Goal: Task Accomplishment & Management: Use online tool/utility

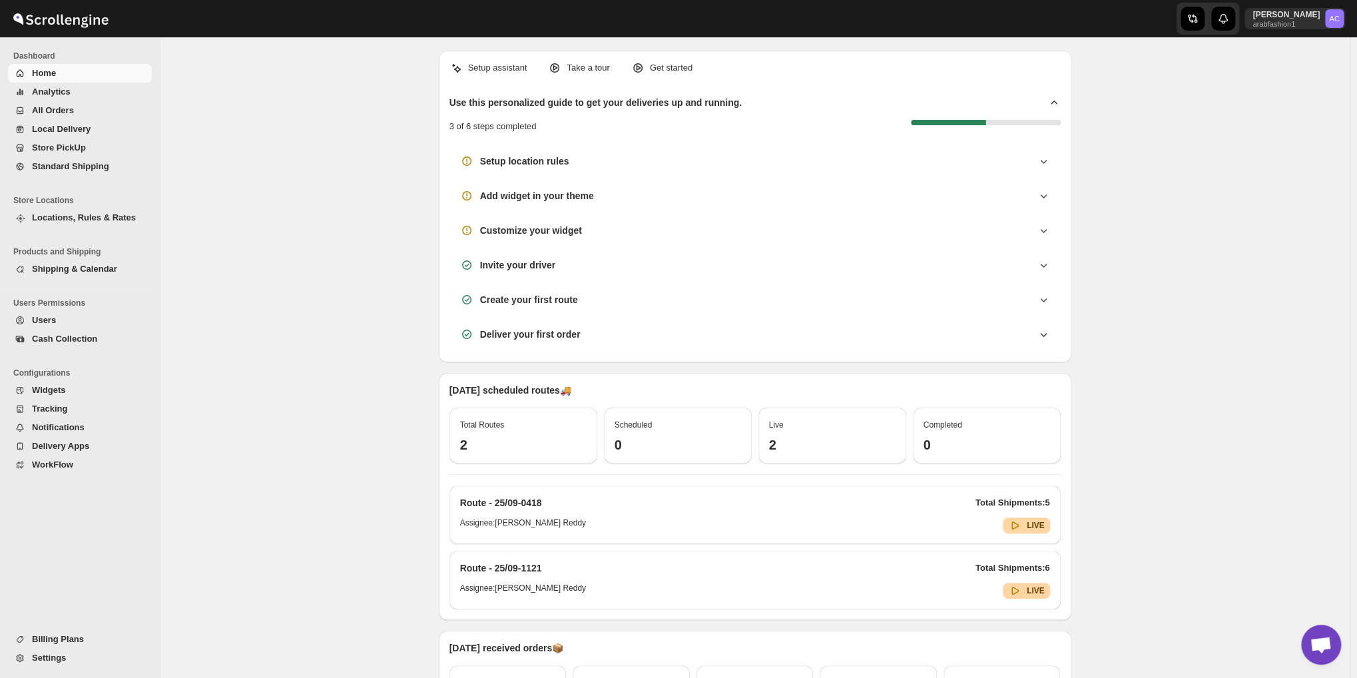
scroll to position [4311, 0]
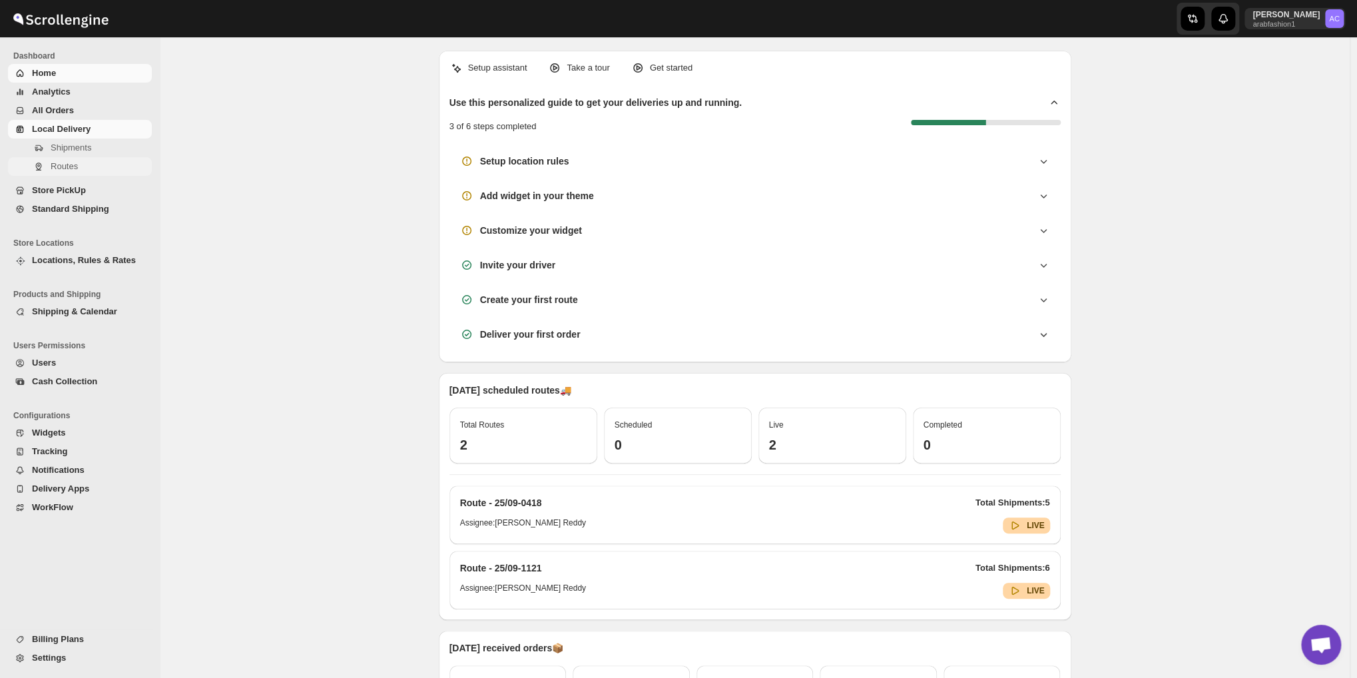
click at [67, 162] on span "Routes" at bounding box center [64, 166] width 27 height 10
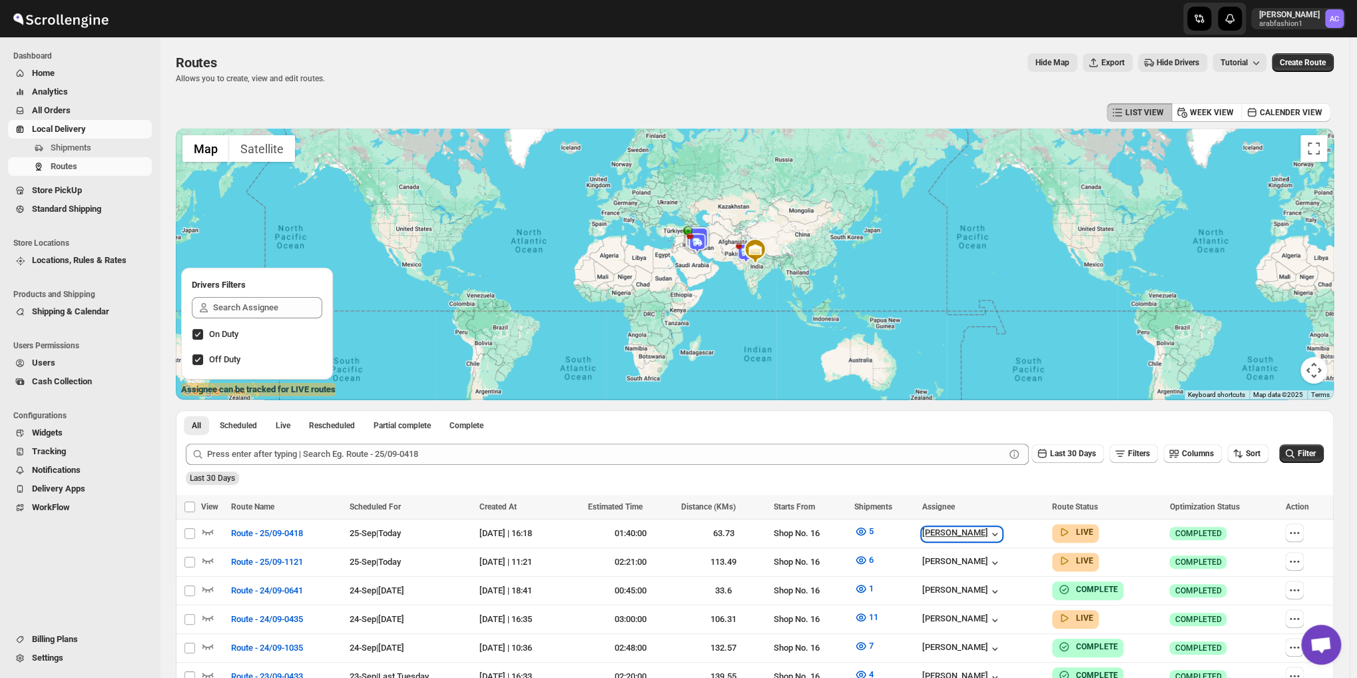
click at [975, 530] on div "[PERSON_NAME]" at bounding box center [961, 533] width 79 height 13
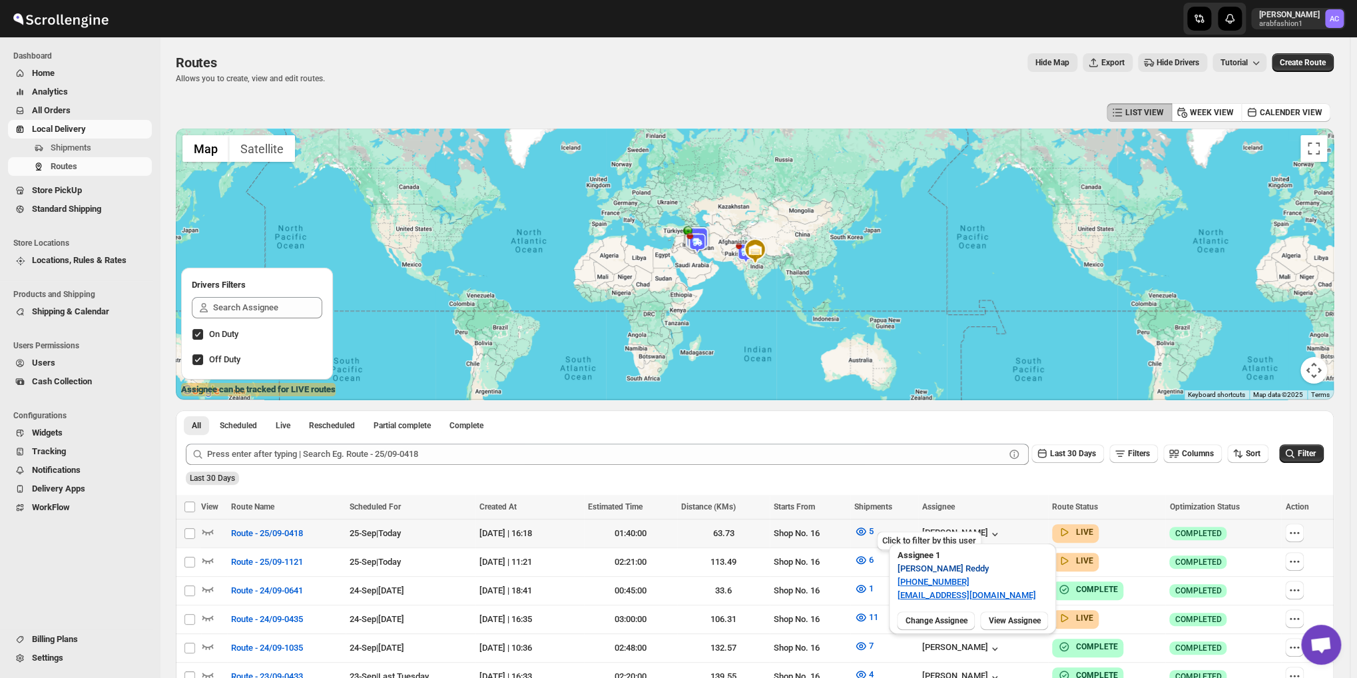
click at [950, 573] on span "[PERSON_NAME]" at bounding box center [942, 568] width 91 height 13
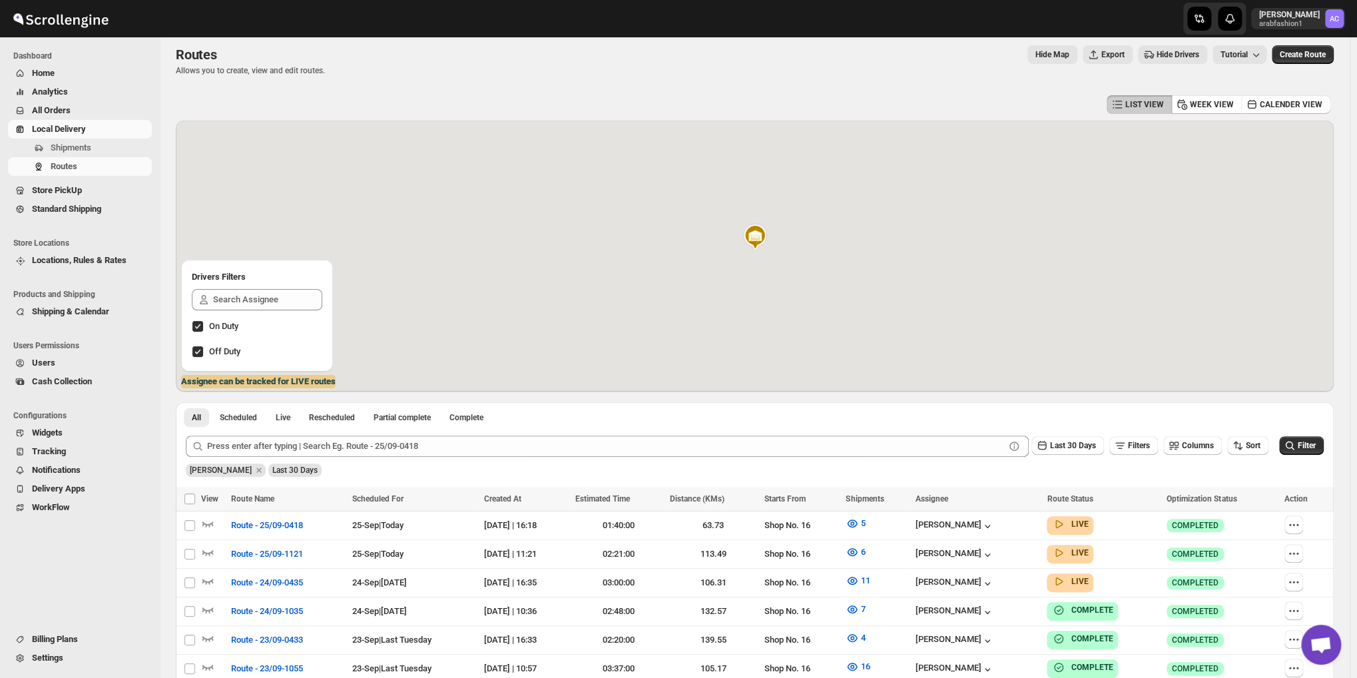
scroll to position [220, 0]
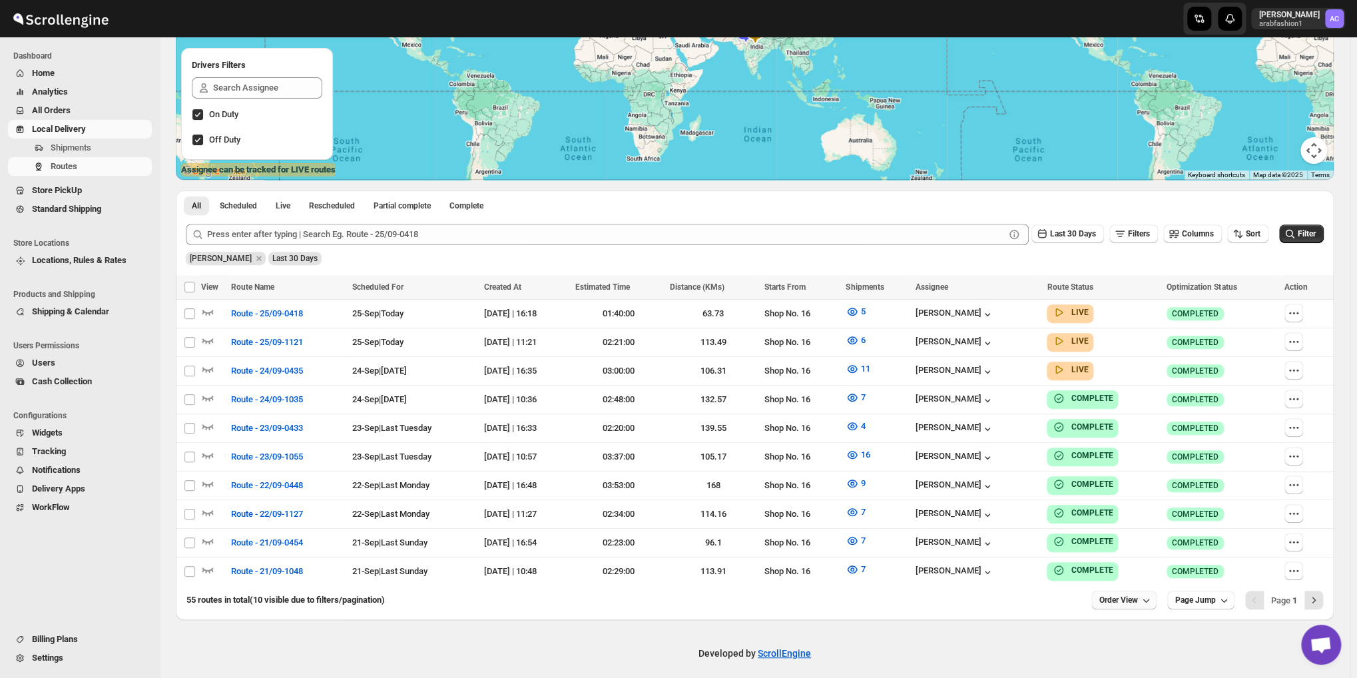
click at [1137, 594] on span "Order View" at bounding box center [1118, 599] width 39 height 11
drag, startPoint x: 1128, startPoint y: 541, endPoint x: 1104, endPoint y: 541, distance: 23.3
click at [1104, 541] on input "10" at bounding box center [1120, 542] width 47 height 21
type input "5"
type input "70"
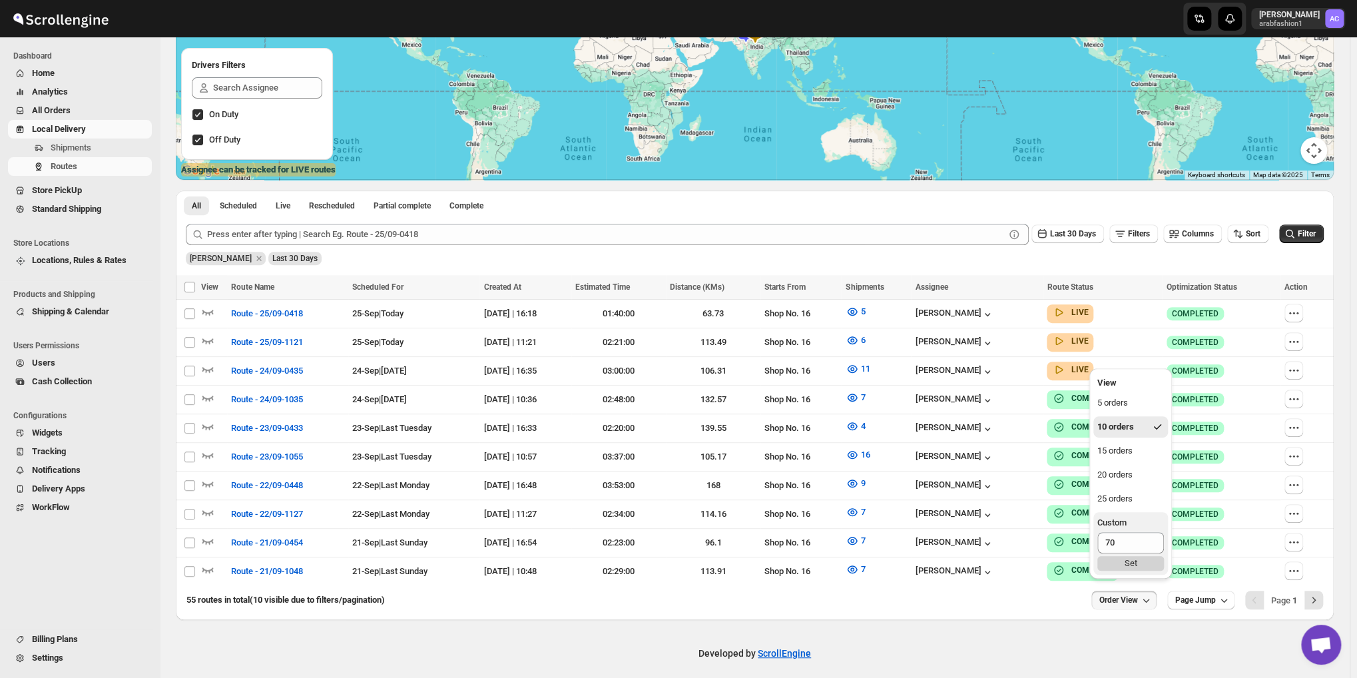
click at [1114, 562] on div "Set" at bounding box center [1130, 563] width 67 height 15
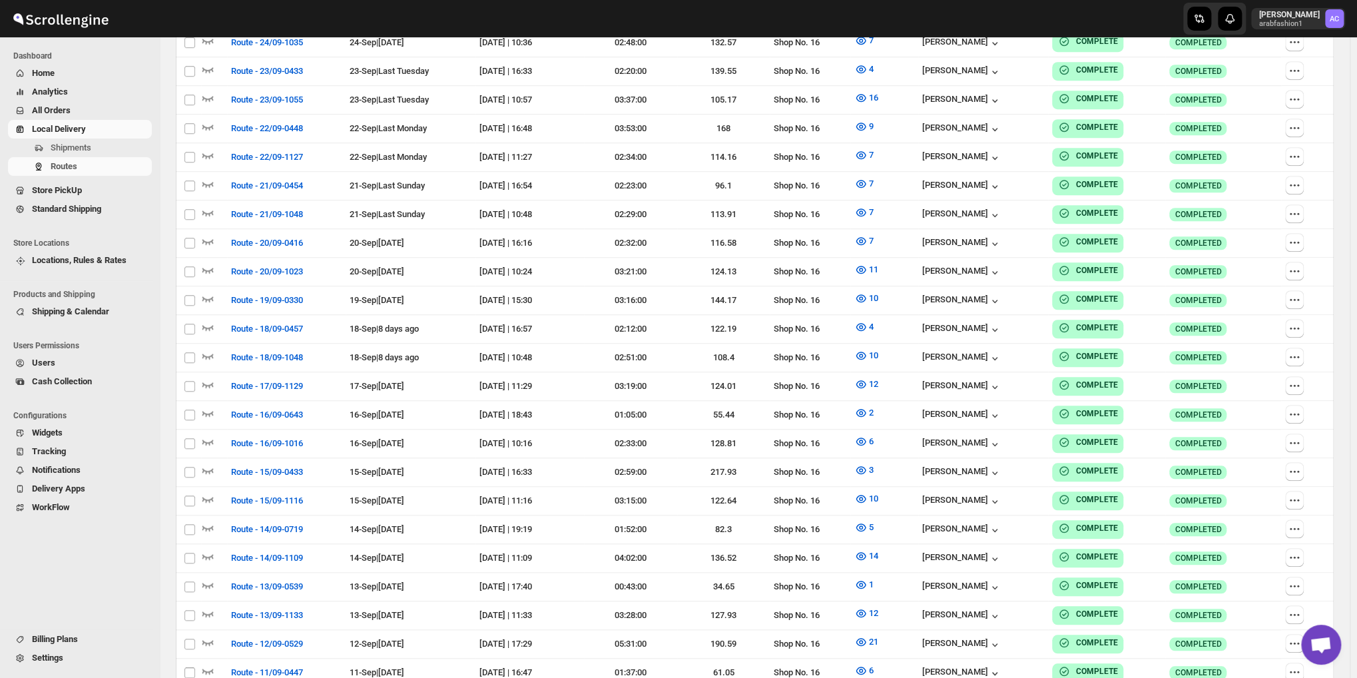
scroll to position [0, 0]
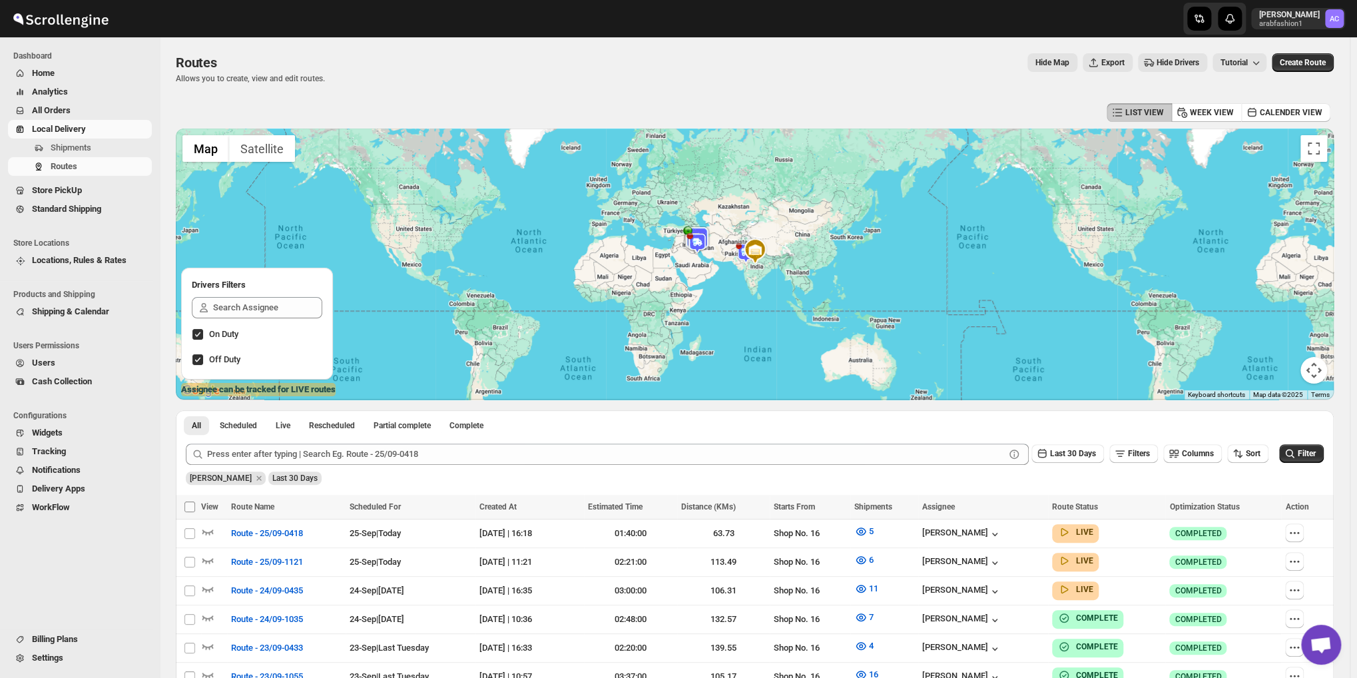
click at [192, 507] on input "Select all Routes" at bounding box center [189, 506] width 11 height 11
checkbox input "true"
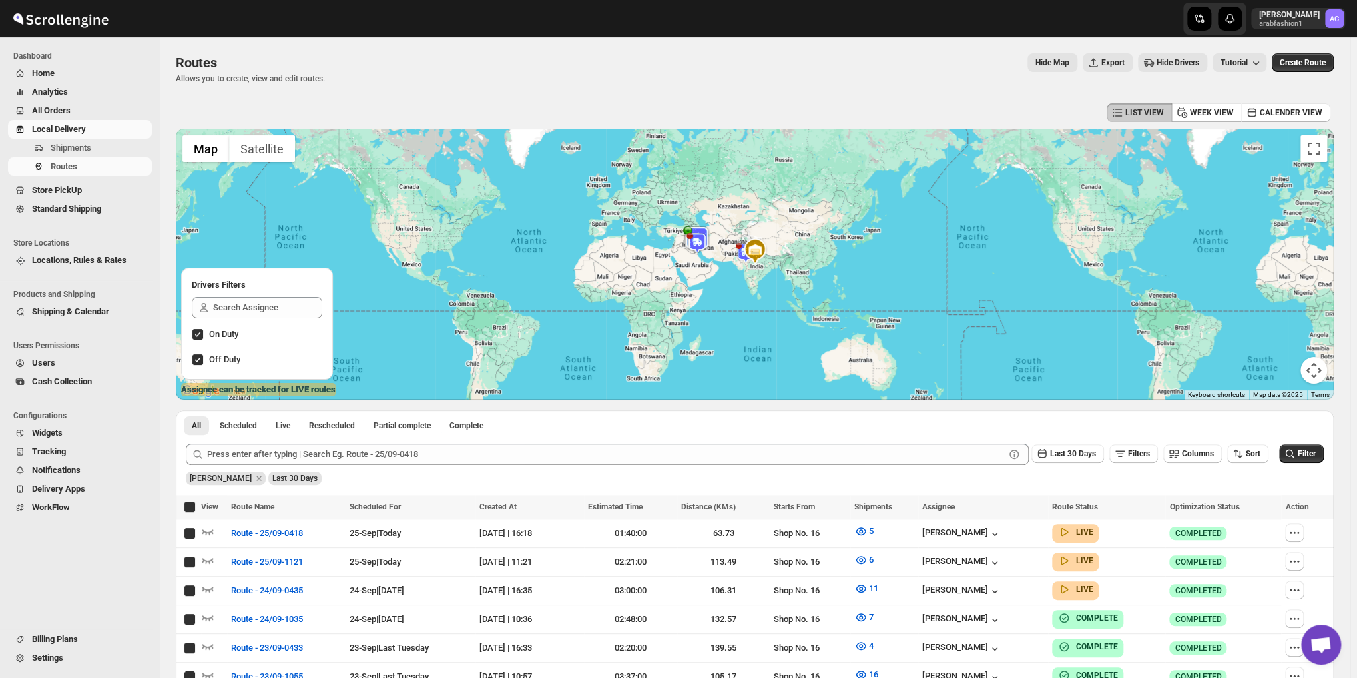
checkbox input "true"
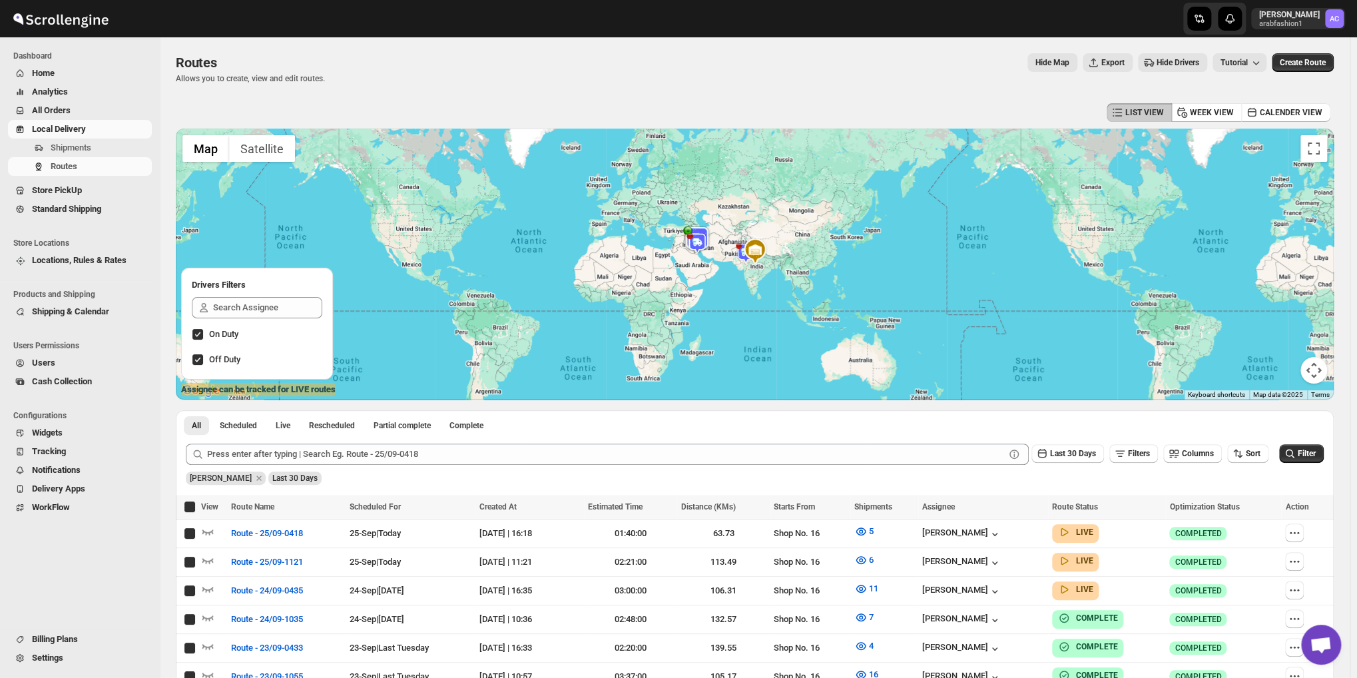
checkbox input "true"
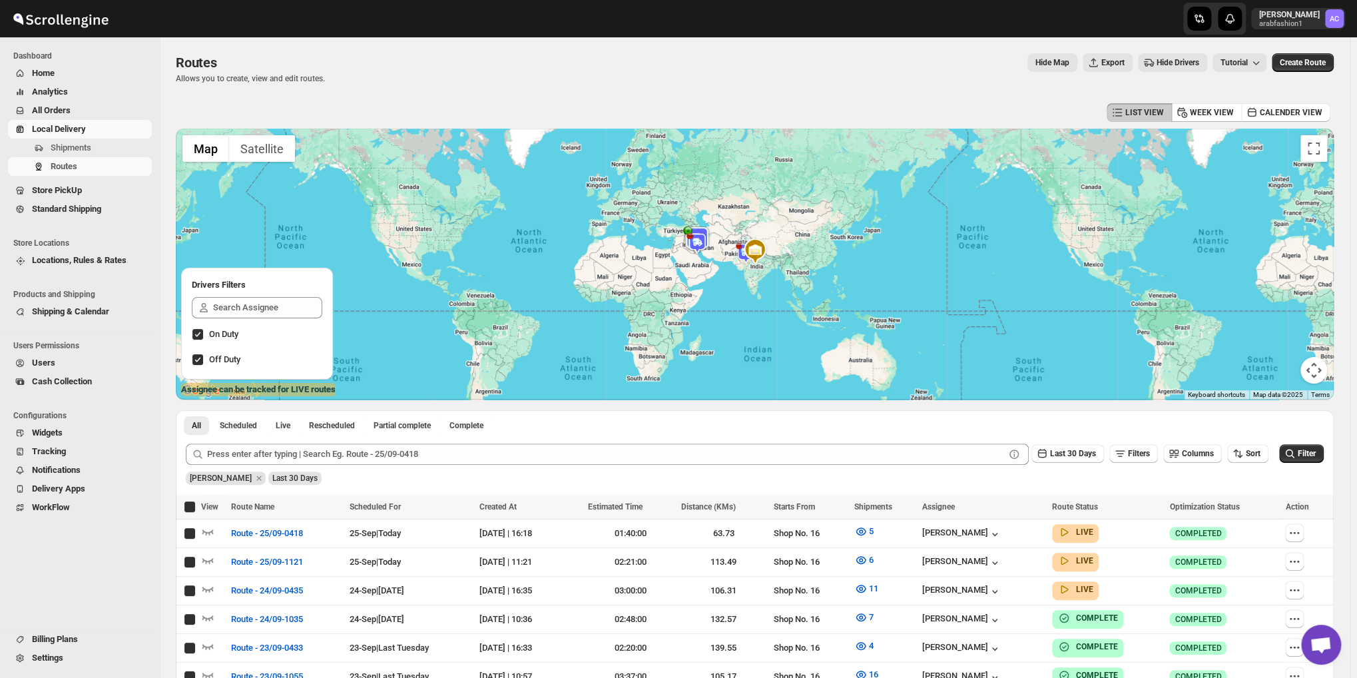
checkbox input "true"
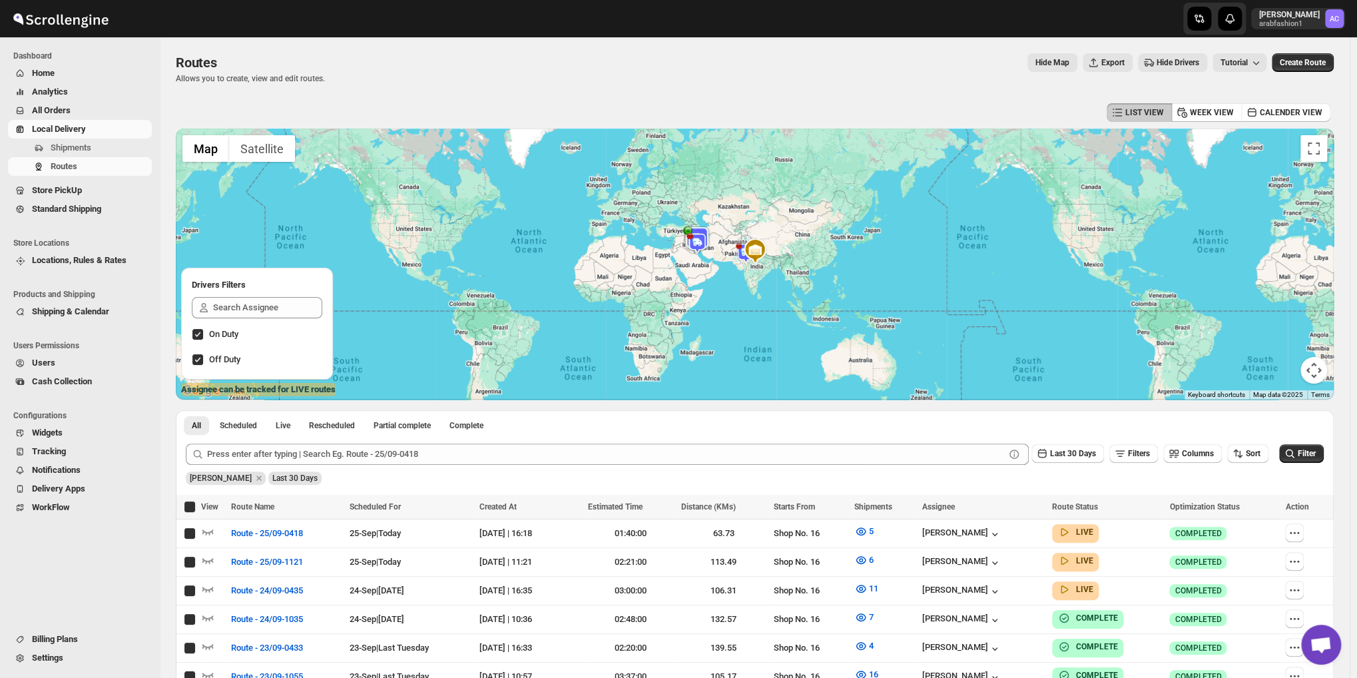
checkbox input "true"
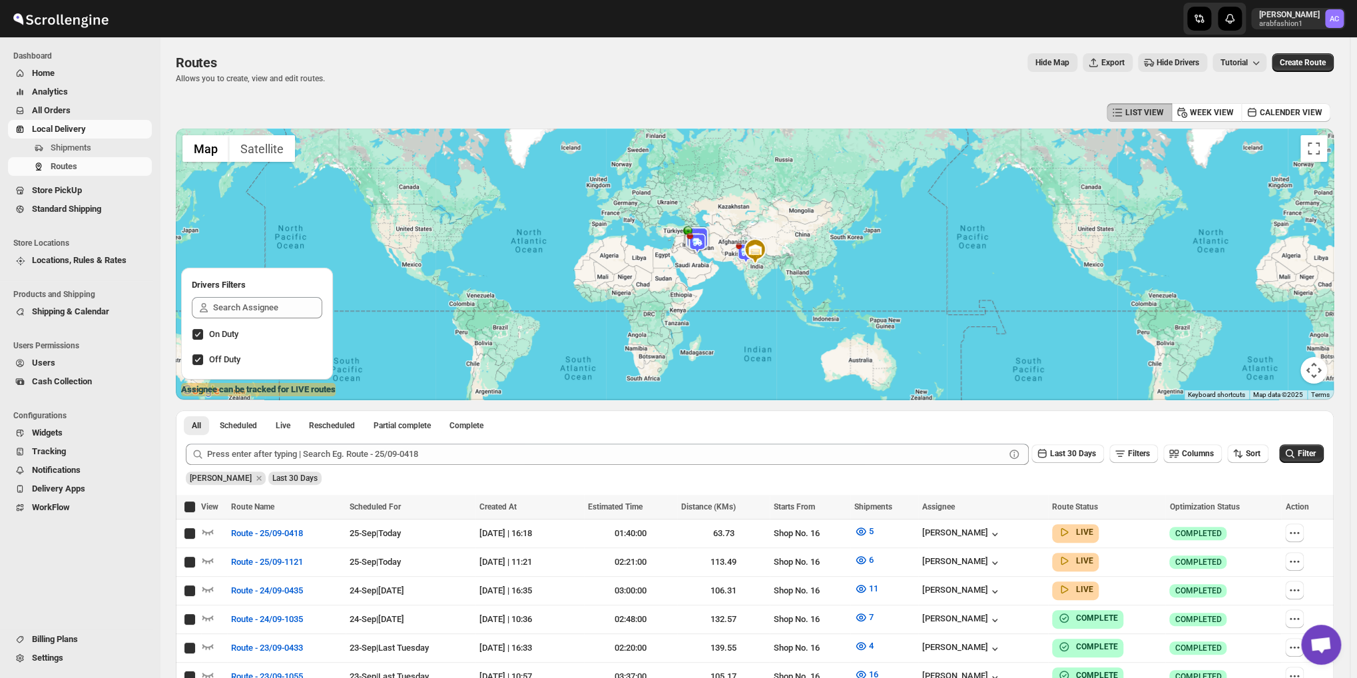
checkbox input "true"
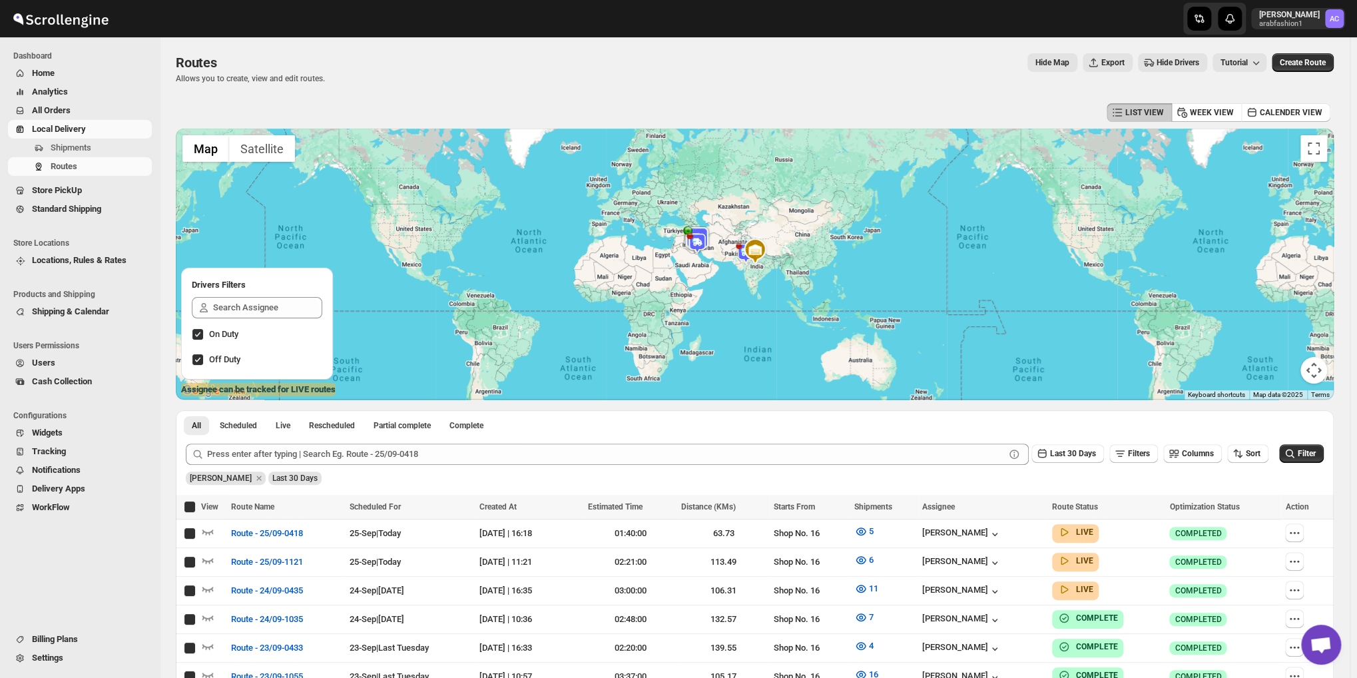
checkbox input "true"
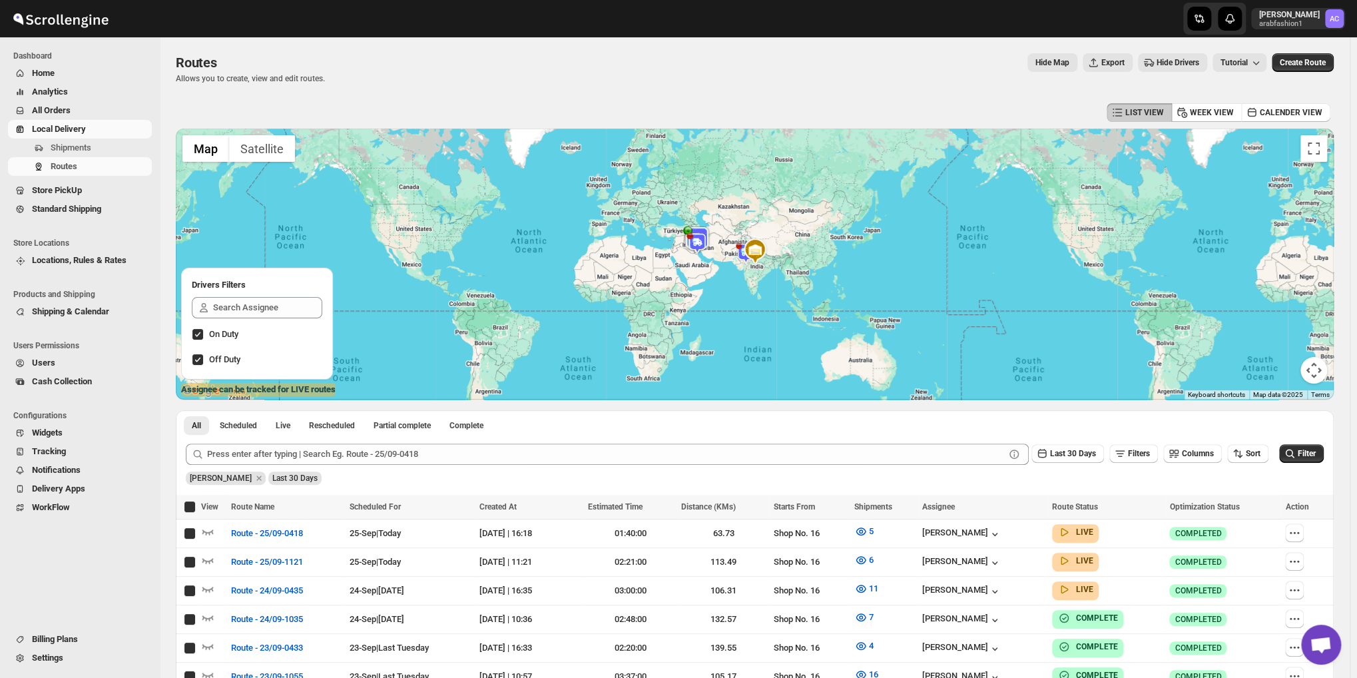
checkbox input "true"
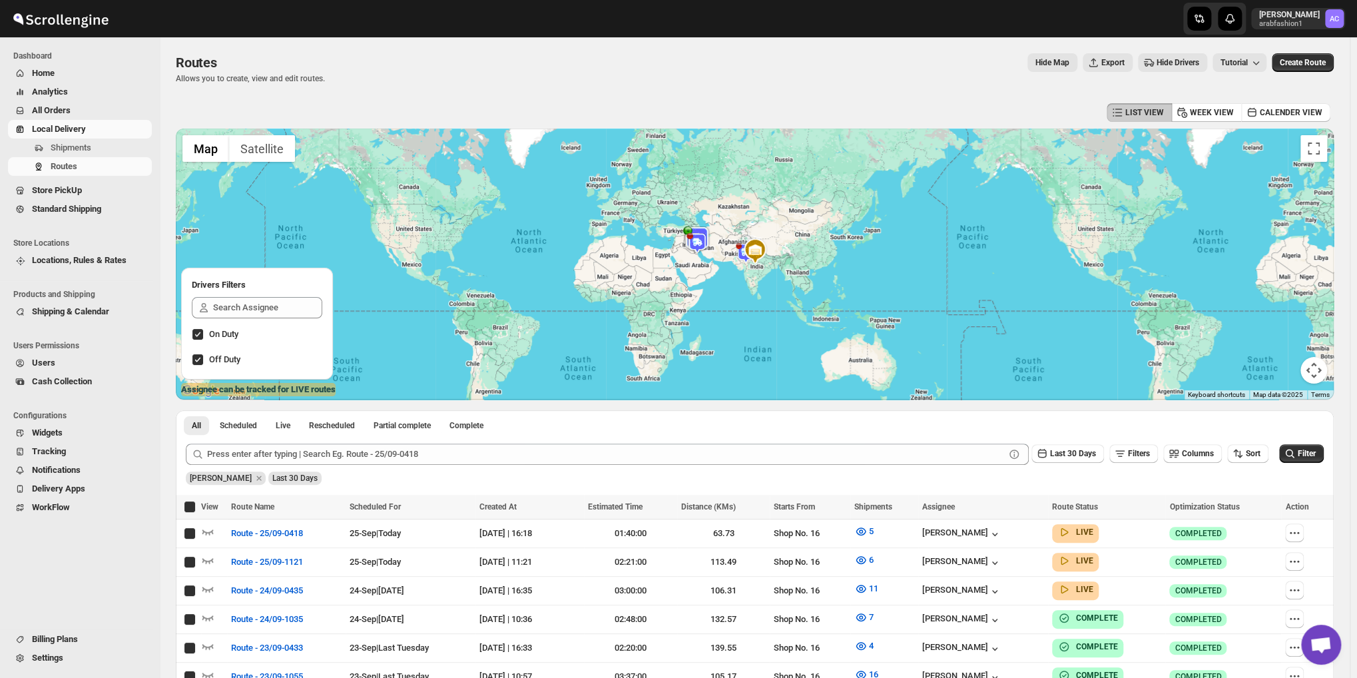
checkbox input "true"
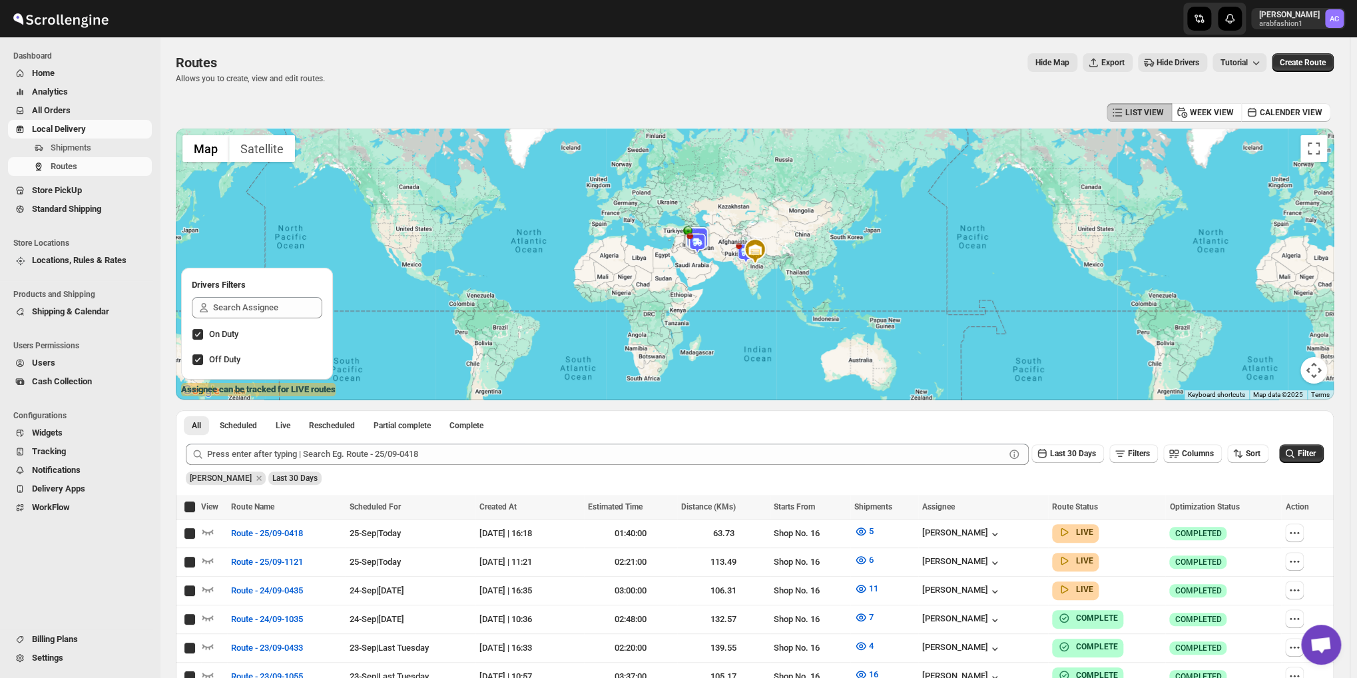
checkbox input "true"
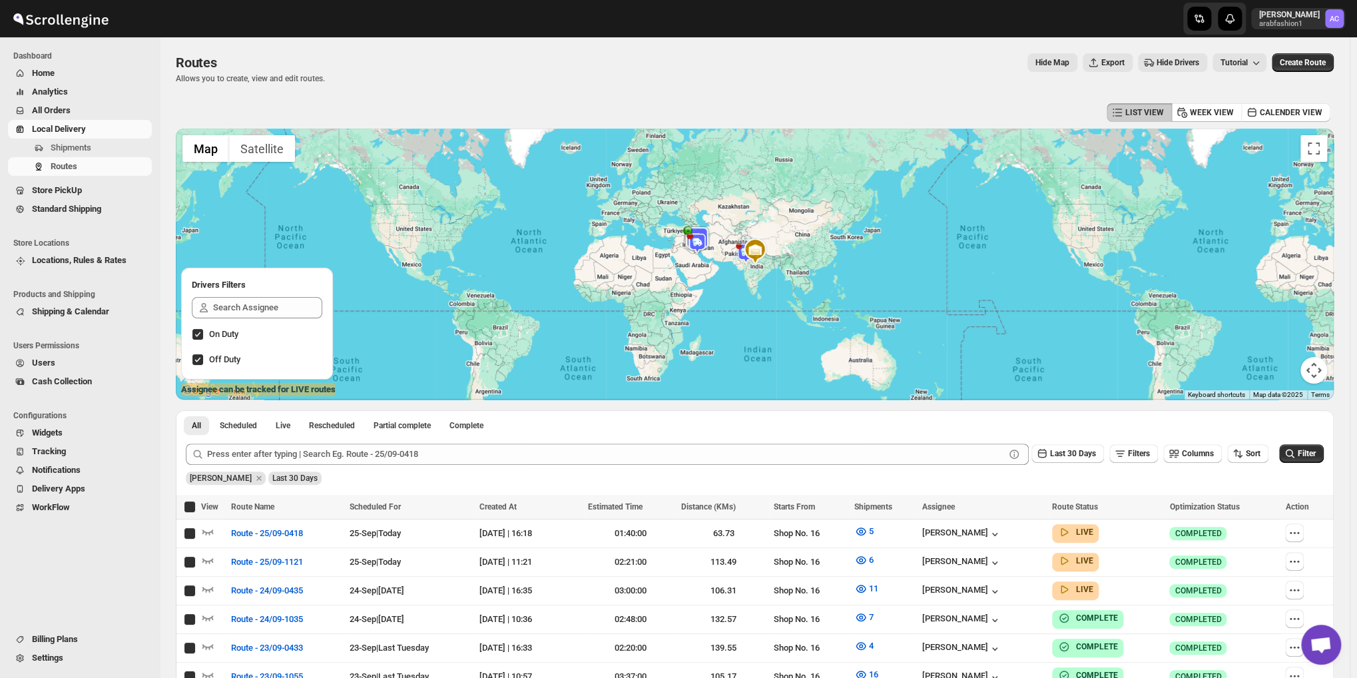
checkbox input "true"
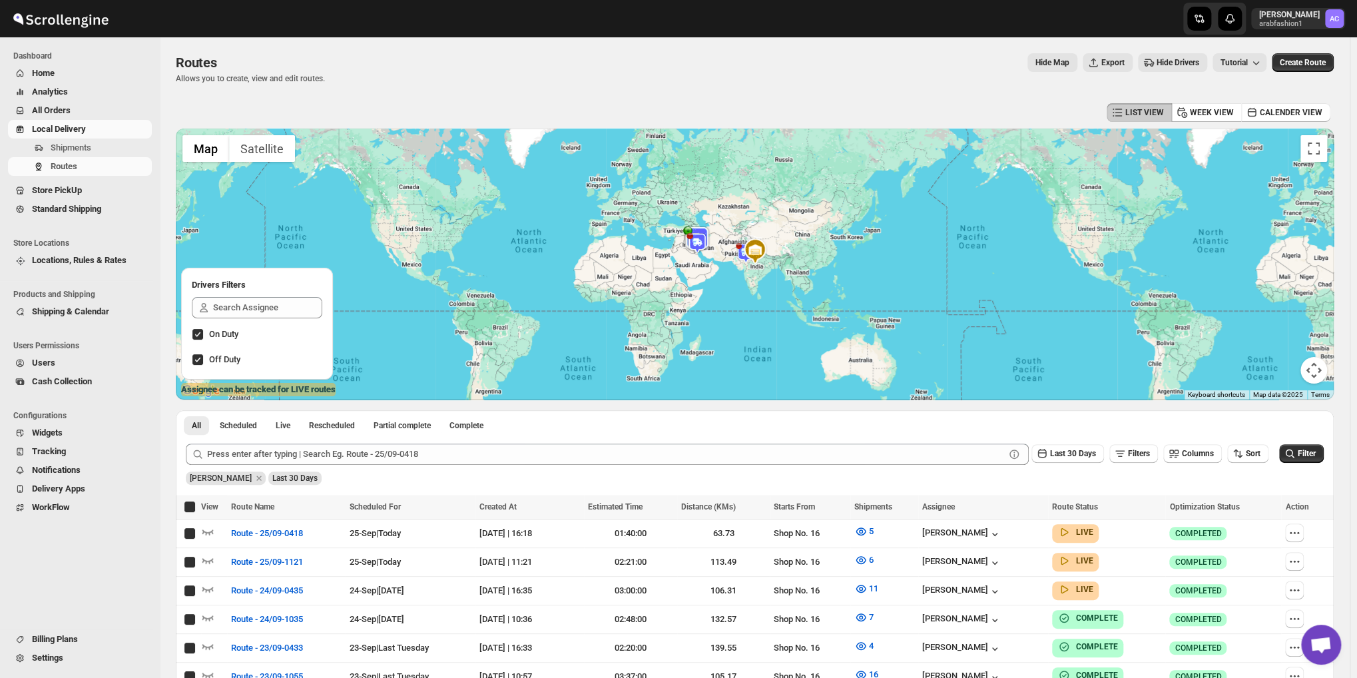
checkbox input "true"
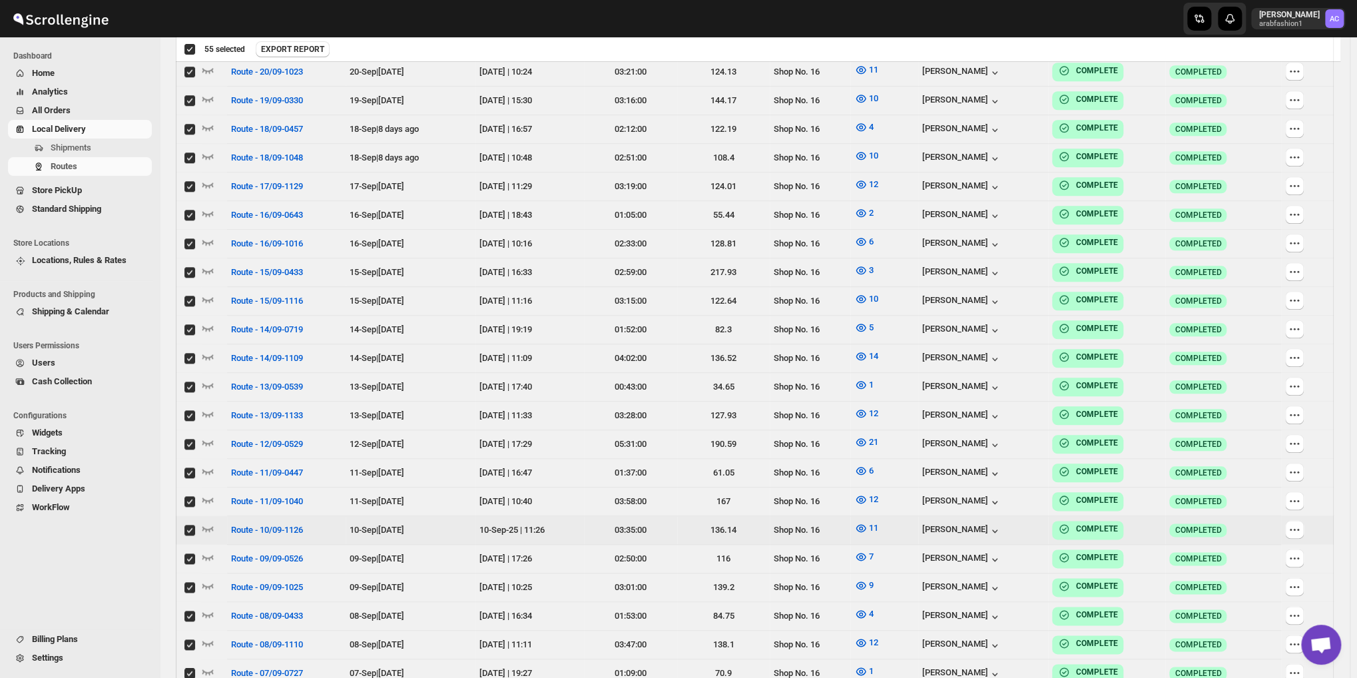
scroll to position [1220, 0]
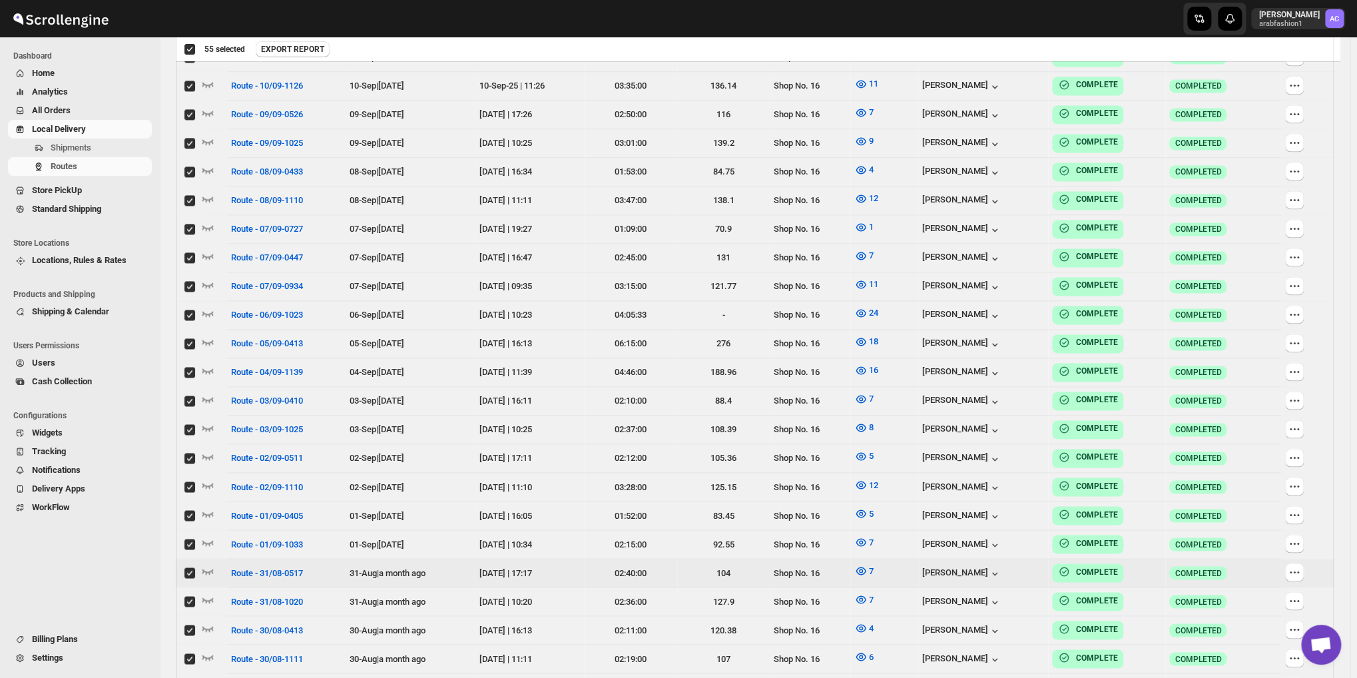
click at [188, 567] on input "Select route" at bounding box center [189, 572] width 11 height 11
checkbox input "false"
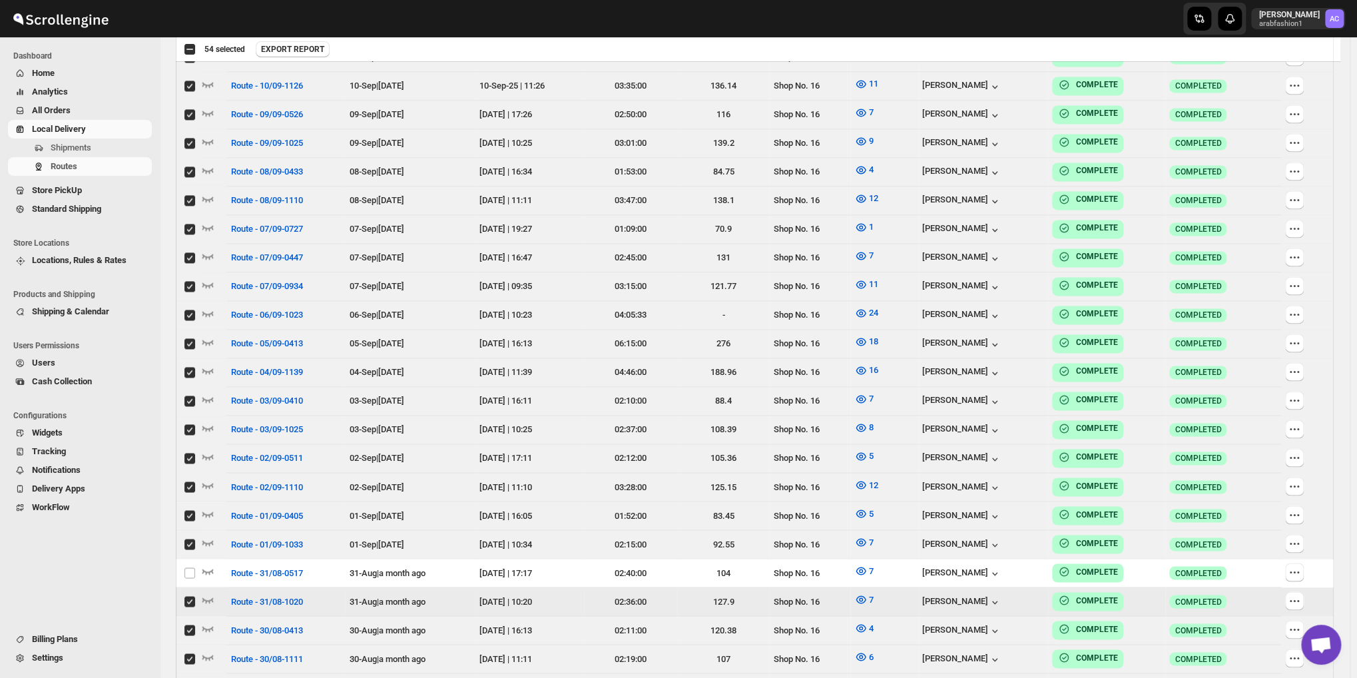
click at [194, 596] on input "Select route" at bounding box center [189, 601] width 11 height 11
checkbox input "false"
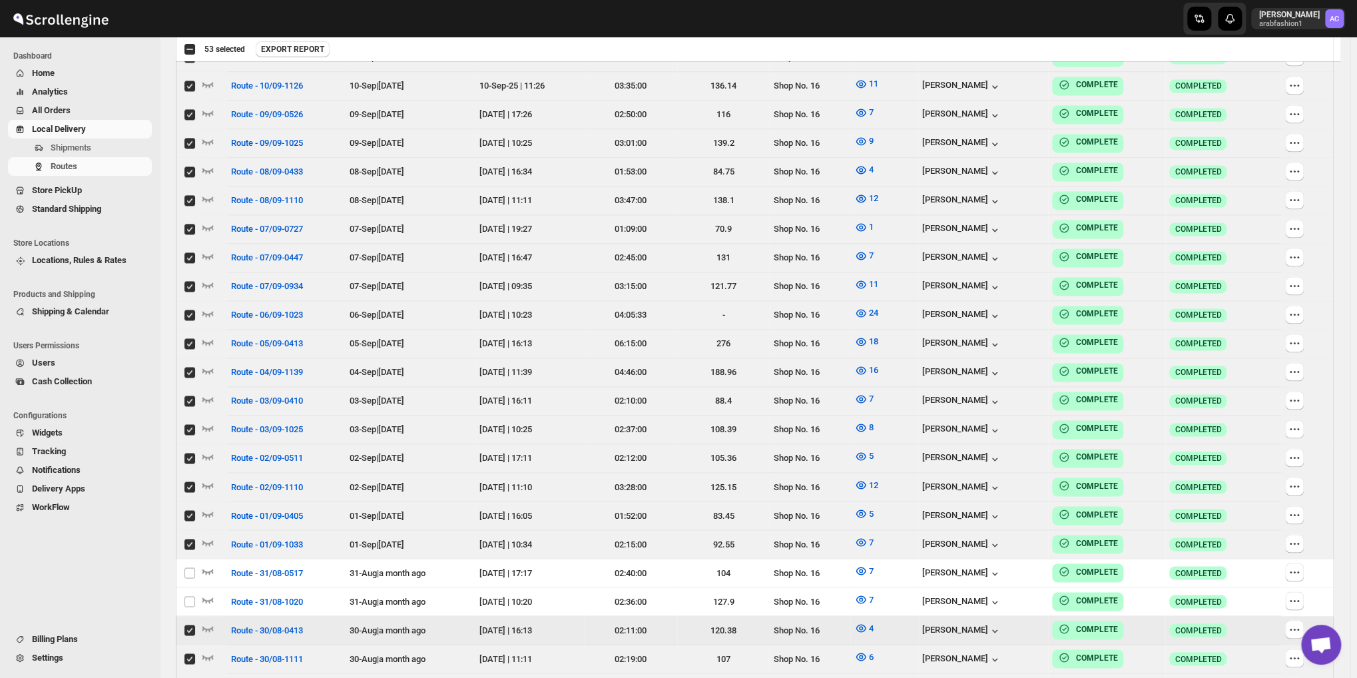
click at [188, 624] on input "Select route" at bounding box center [189, 629] width 11 height 11
checkbox input "false"
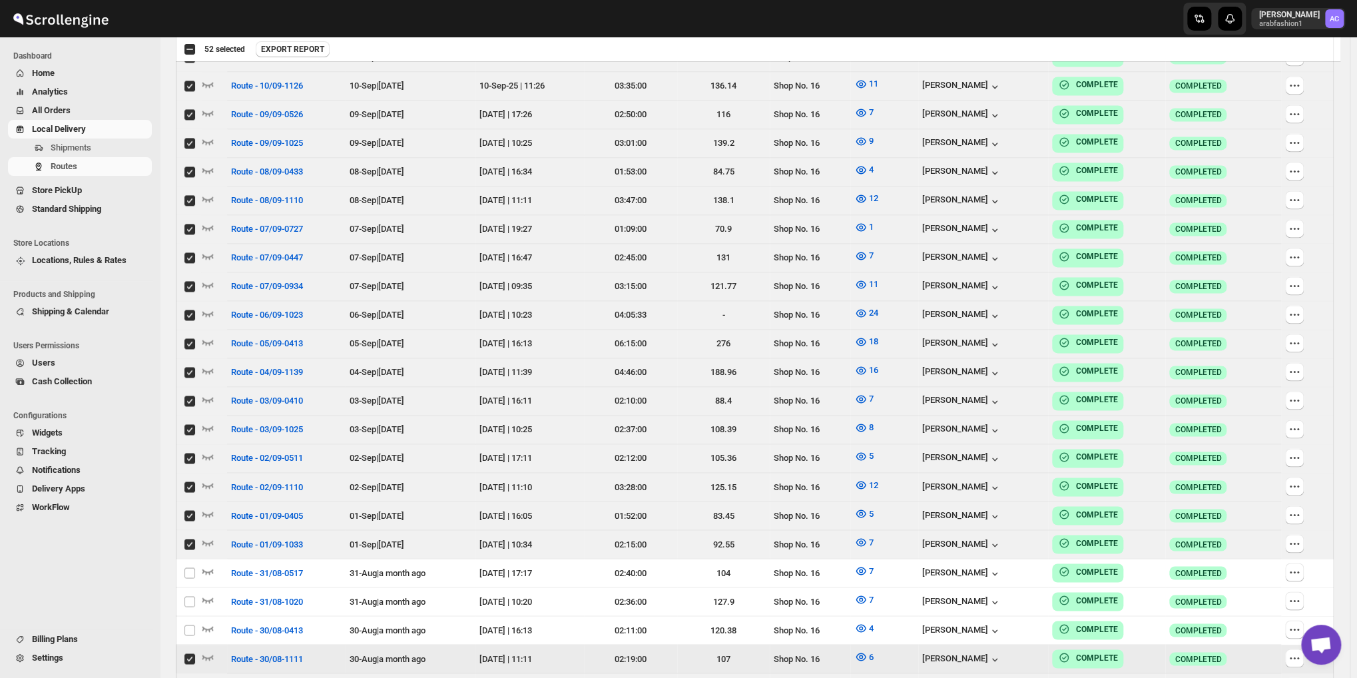
click at [189, 653] on input "Select route" at bounding box center [189, 658] width 11 height 11
checkbox input "false"
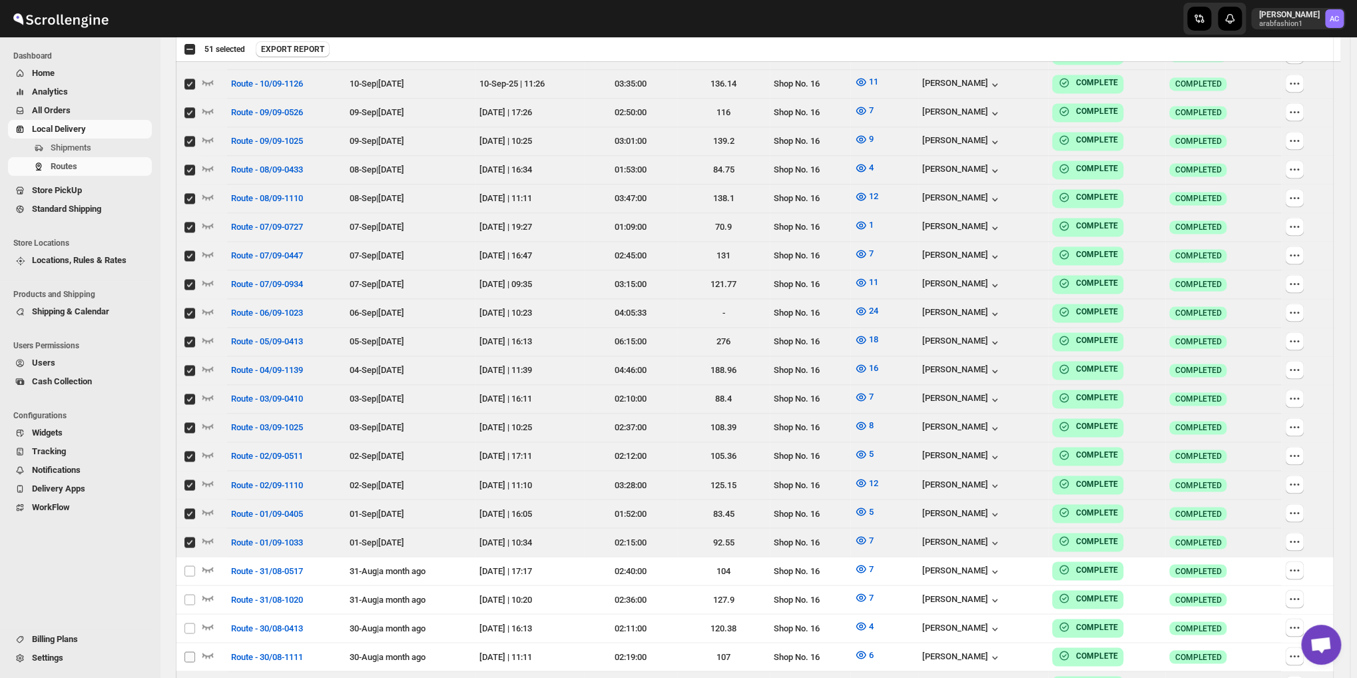
scroll to position [1442, 0]
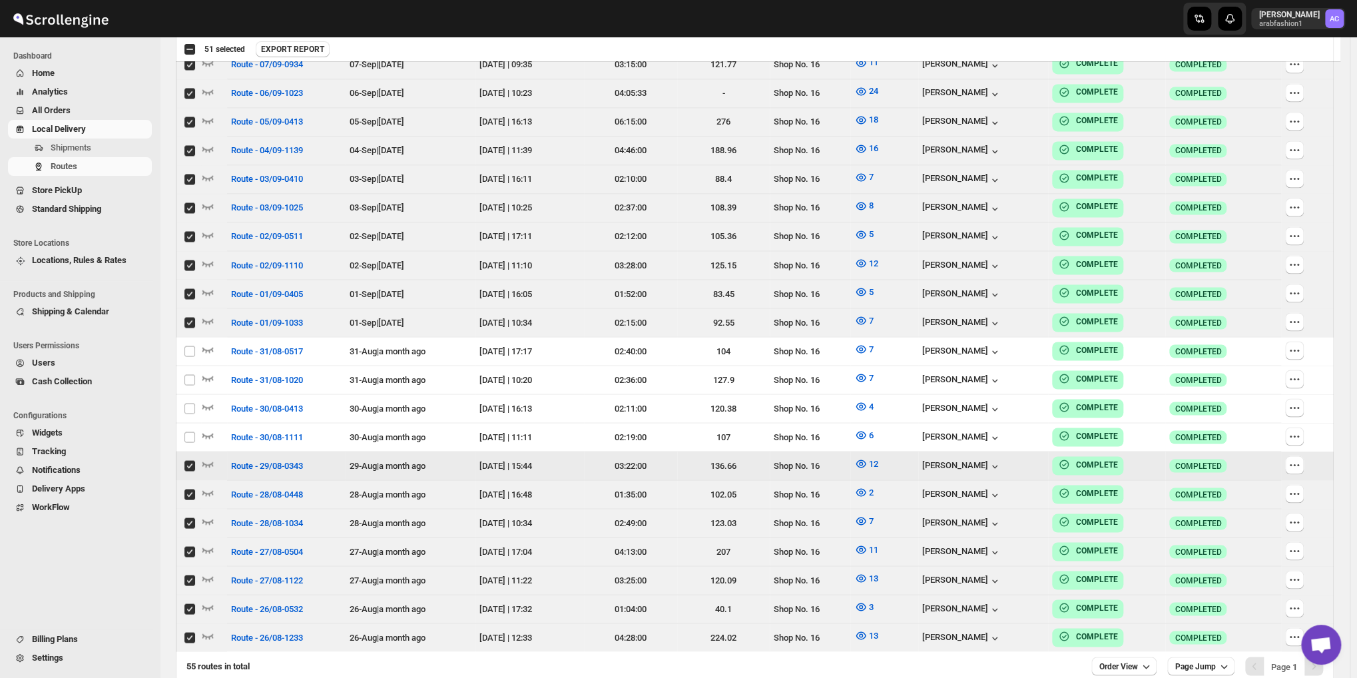
click at [190, 460] on input "Select route" at bounding box center [189, 465] width 11 height 11
checkbox input "false"
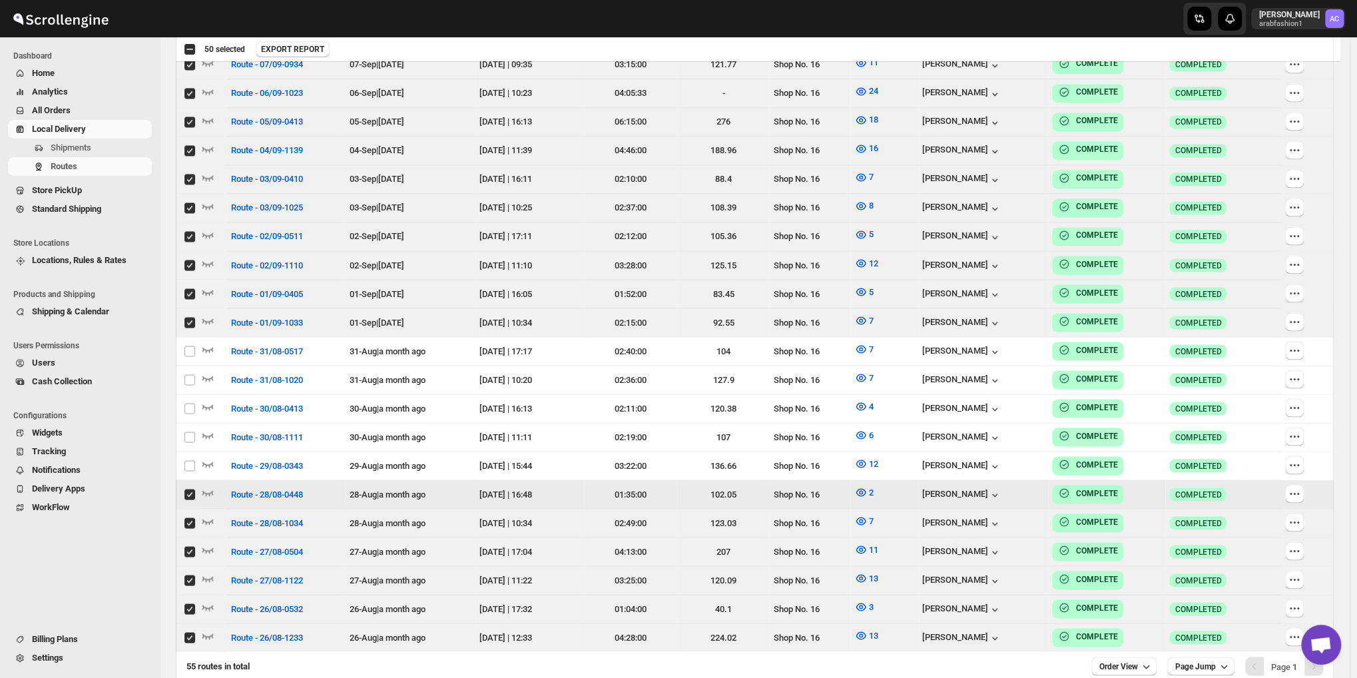
click at [192, 489] on input "Select route" at bounding box center [189, 494] width 11 height 11
checkbox input "false"
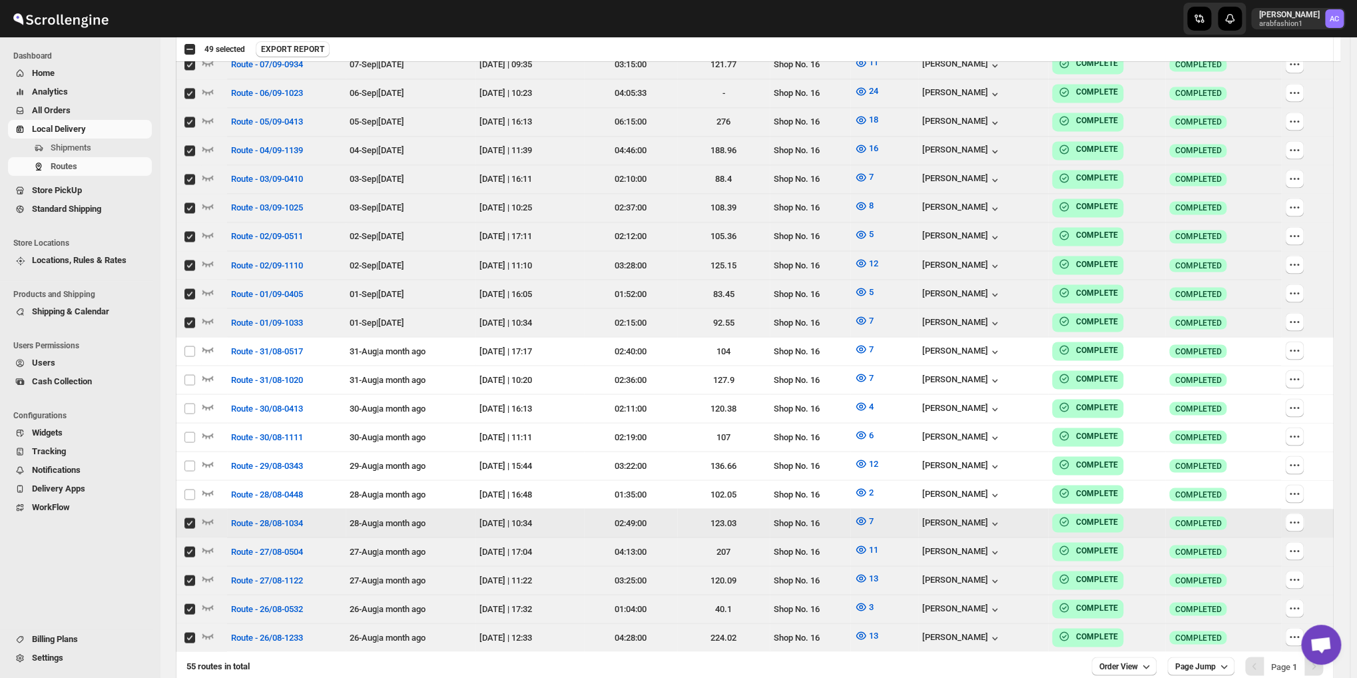
click at [189, 517] on input "Select route" at bounding box center [189, 522] width 11 height 11
checkbox input "false"
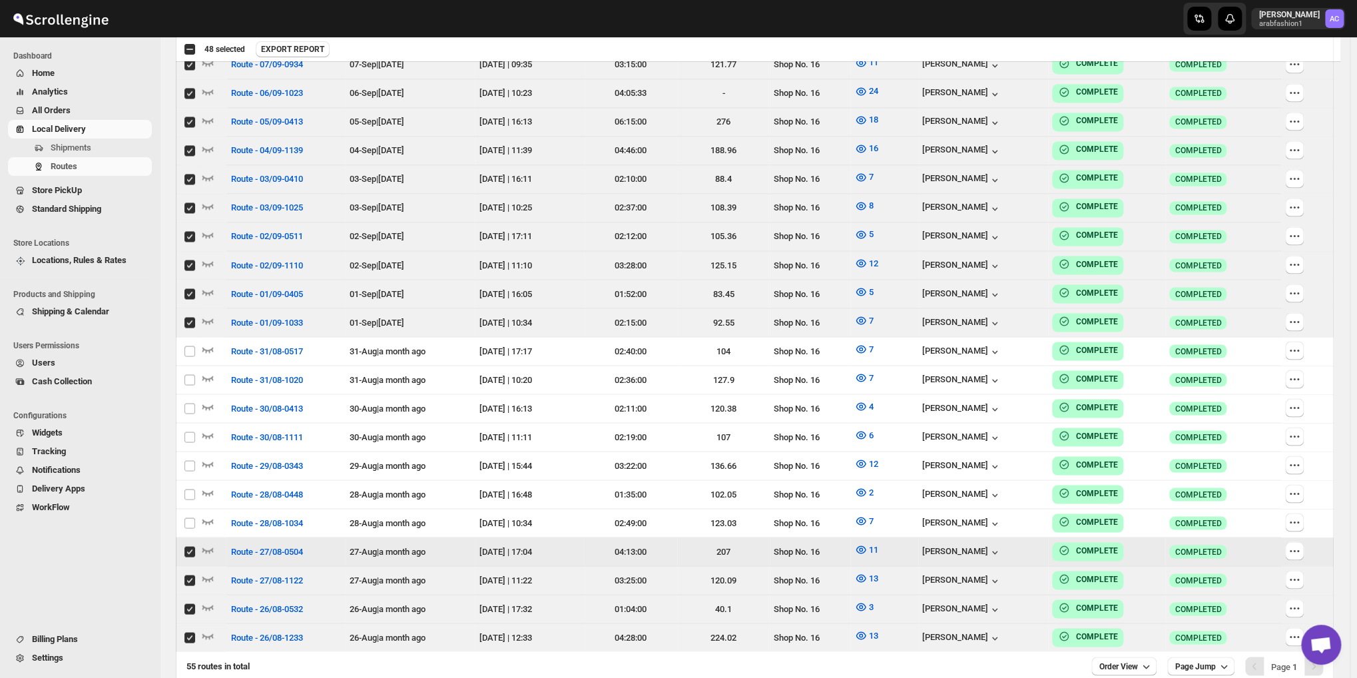
click at [192, 546] on input "Select route" at bounding box center [189, 551] width 11 height 11
checkbox input "false"
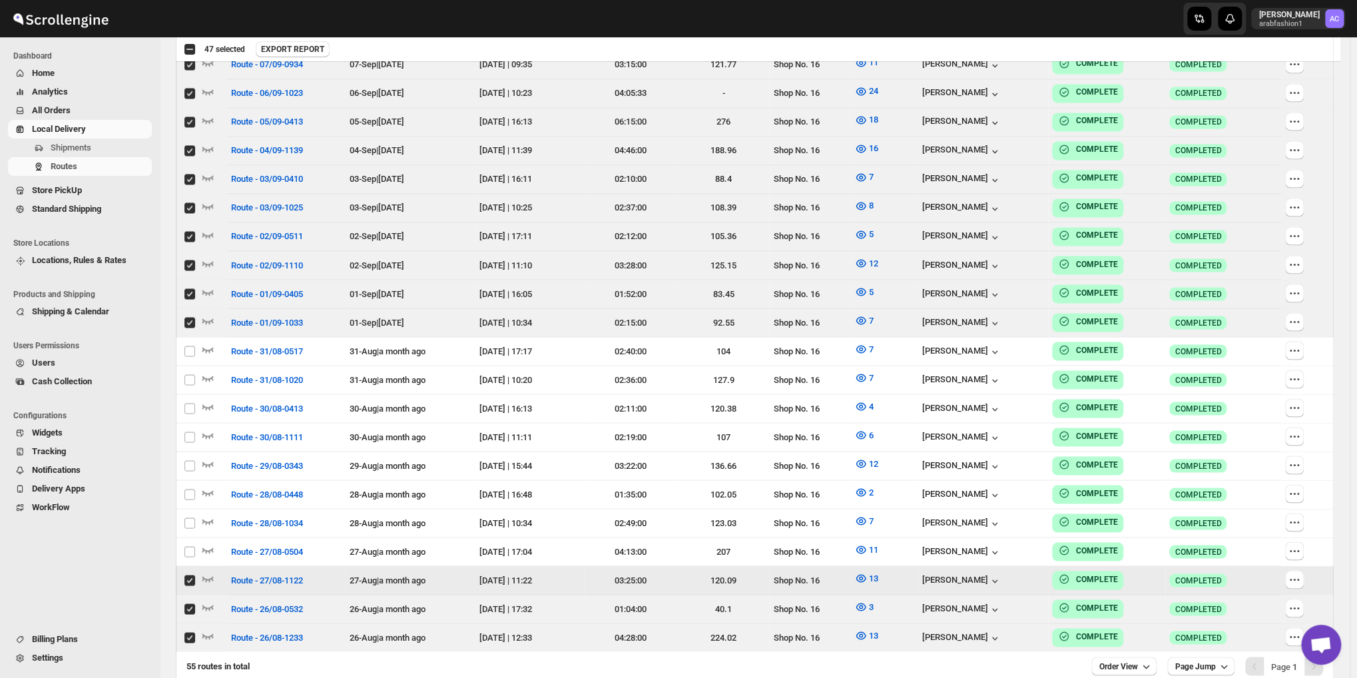
click at [189, 574] on input "Select route" at bounding box center [189, 579] width 11 height 11
checkbox input "false"
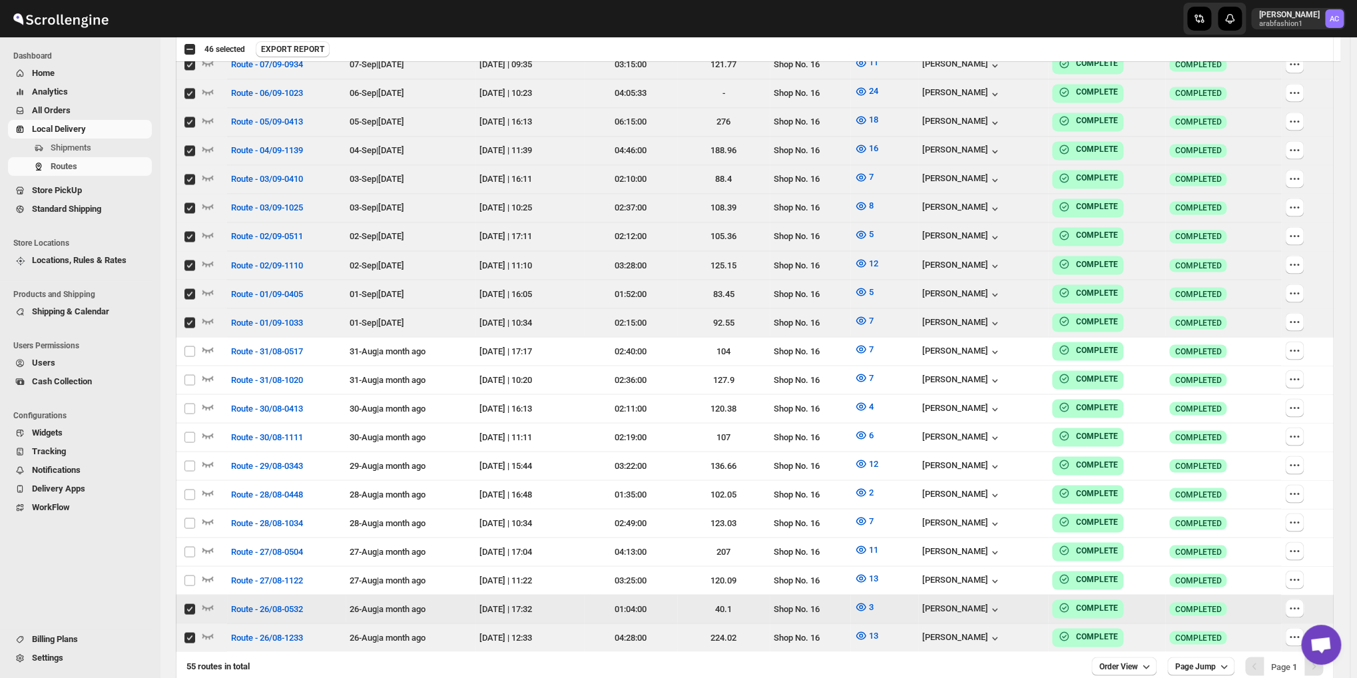
click at [189, 603] on input "Select route" at bounding box center [189, 608] width 11 height 11
checkbox input "false"
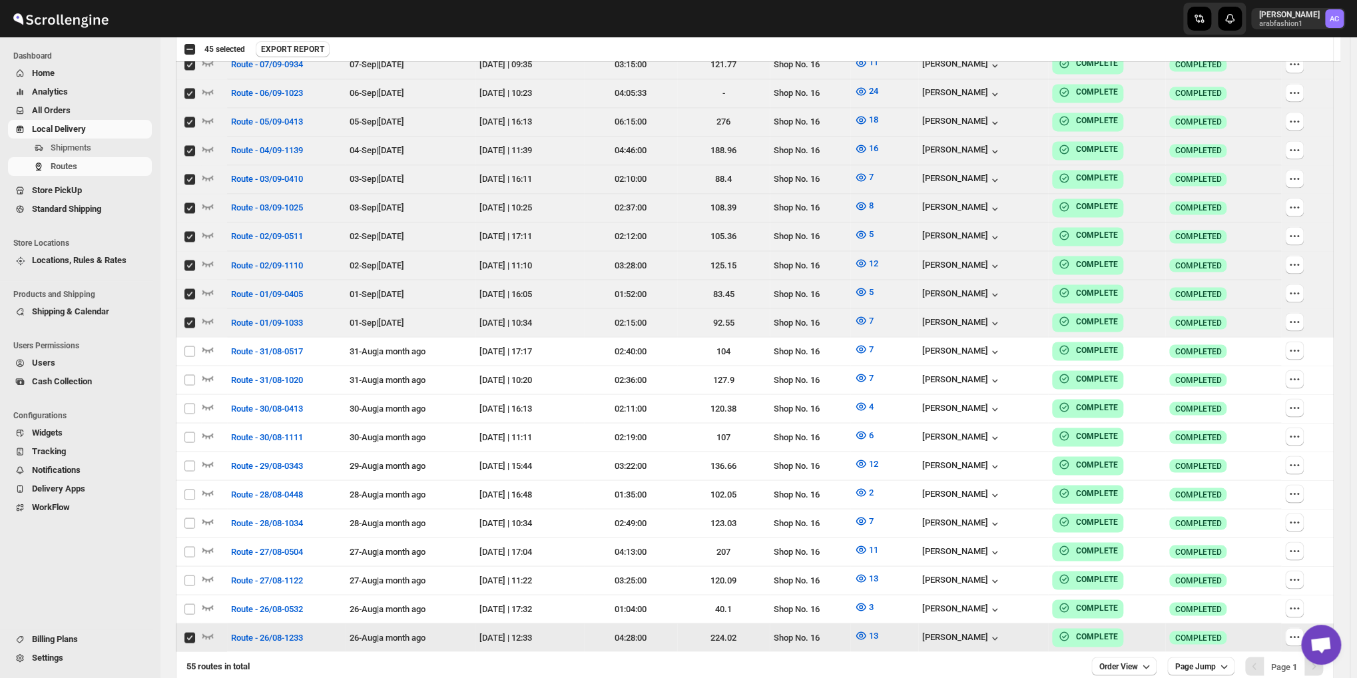
click at [188, 632] on input "Select route" at bounding box center [189, 637] width 11 height 11
checkbox input "false"
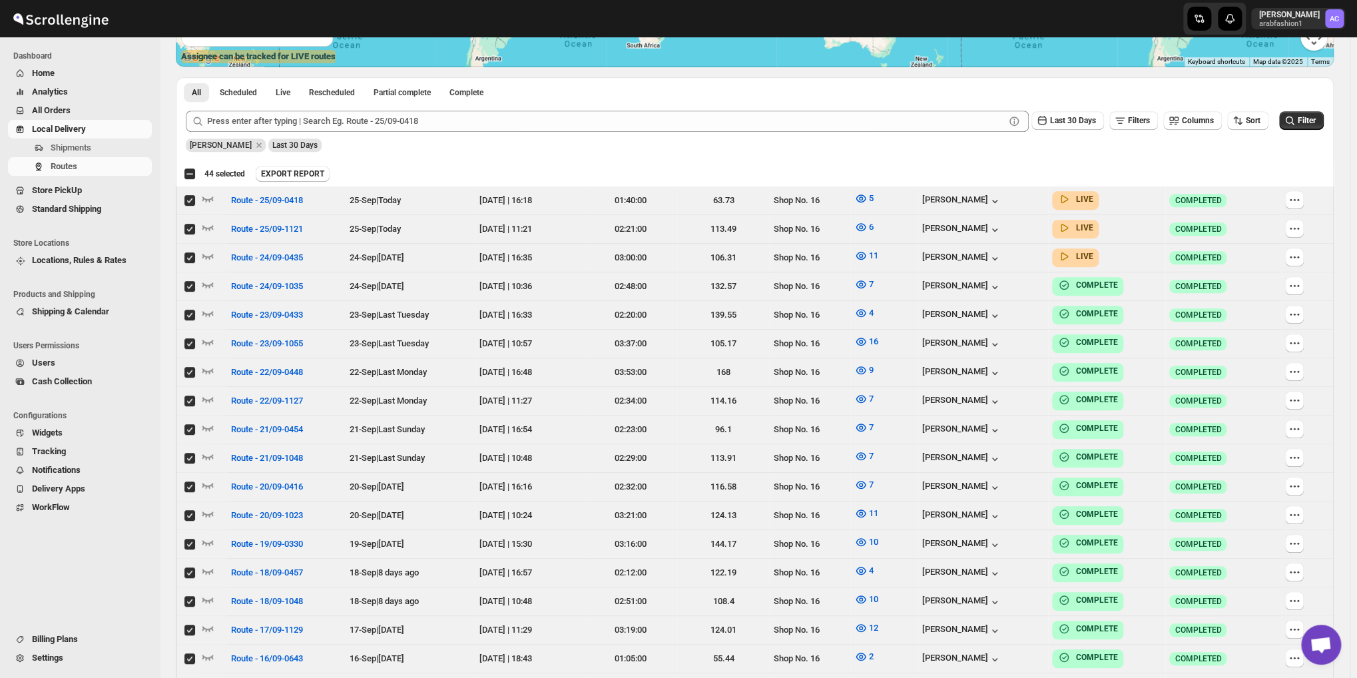
scroll to position [111, 0]
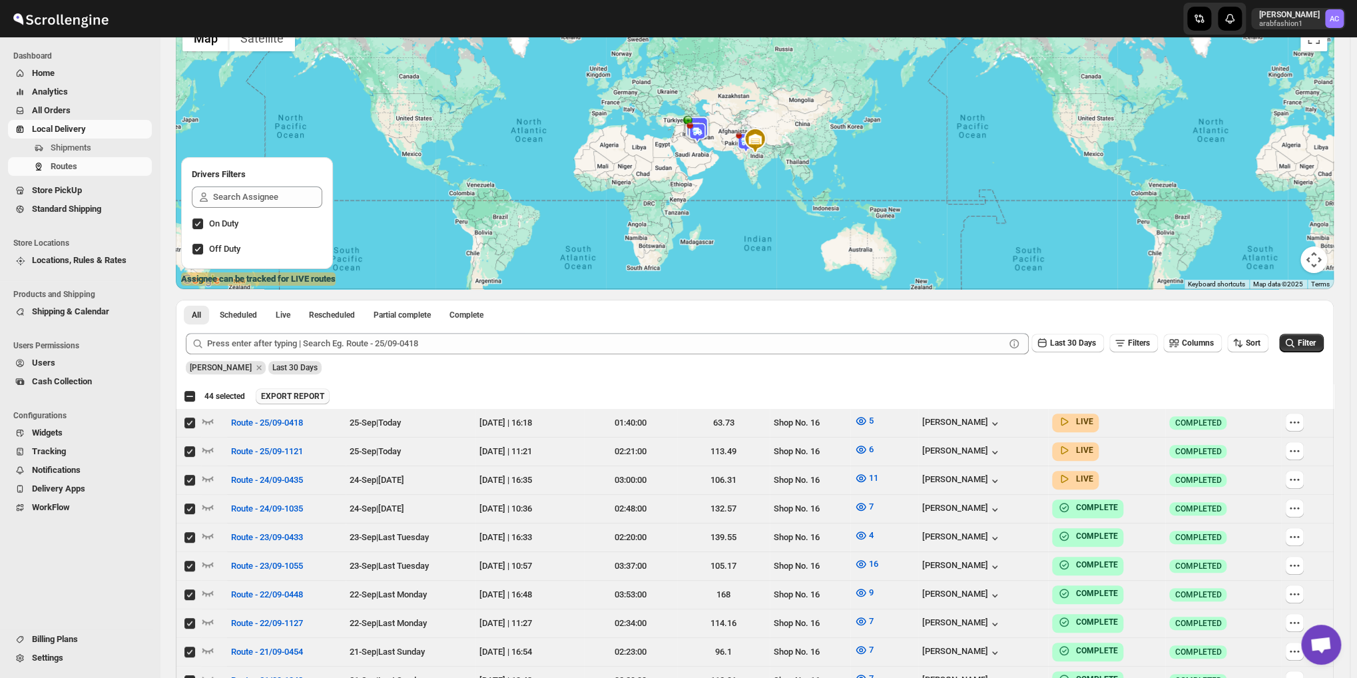
click at [290, 401] on span "EXPORT REPORT" at bounding box center [292, 396] width 63 height 11
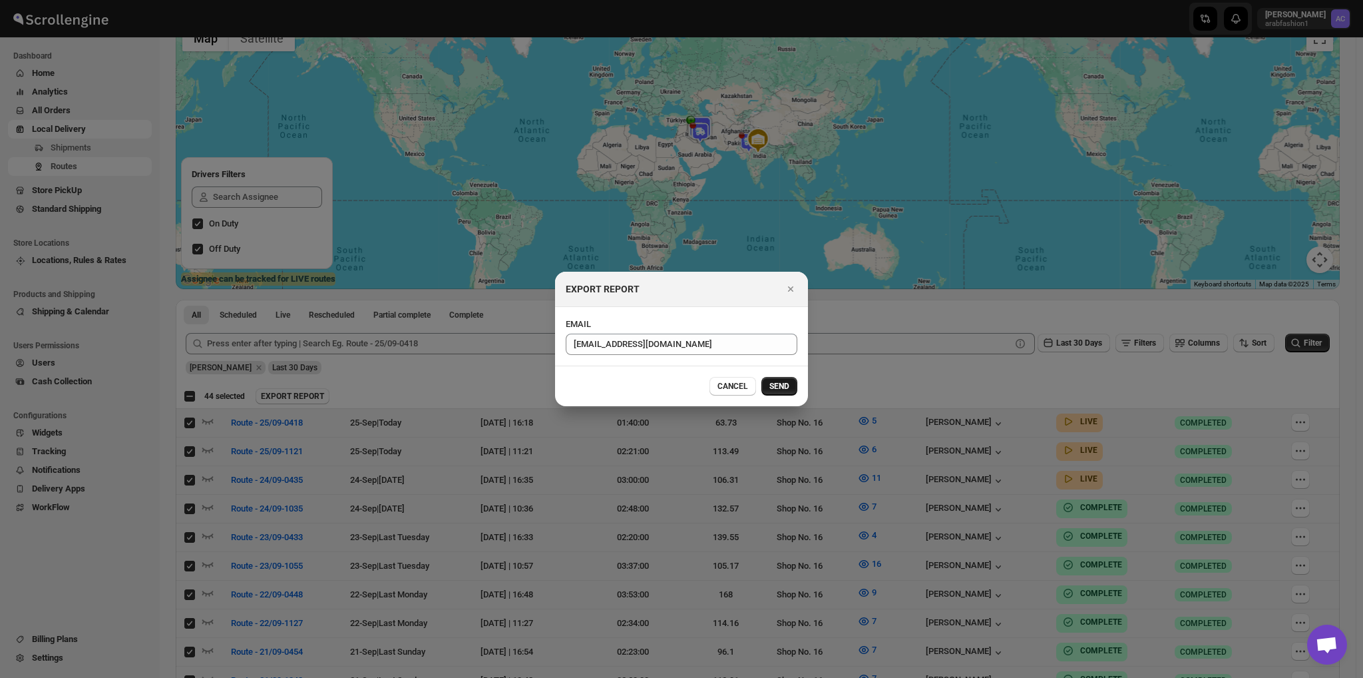
click at [769, 389] on button "SEND" at bounding box center [780, 386] width 36 height 19
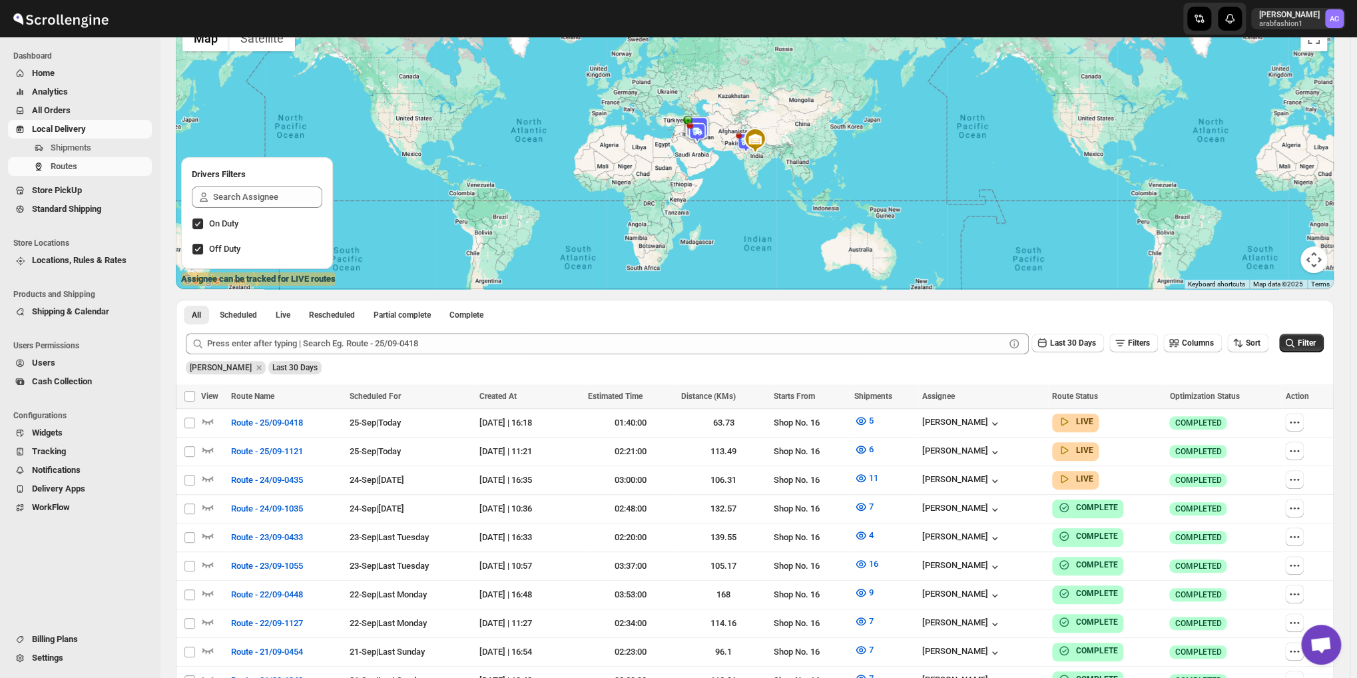
checkbox input "false"
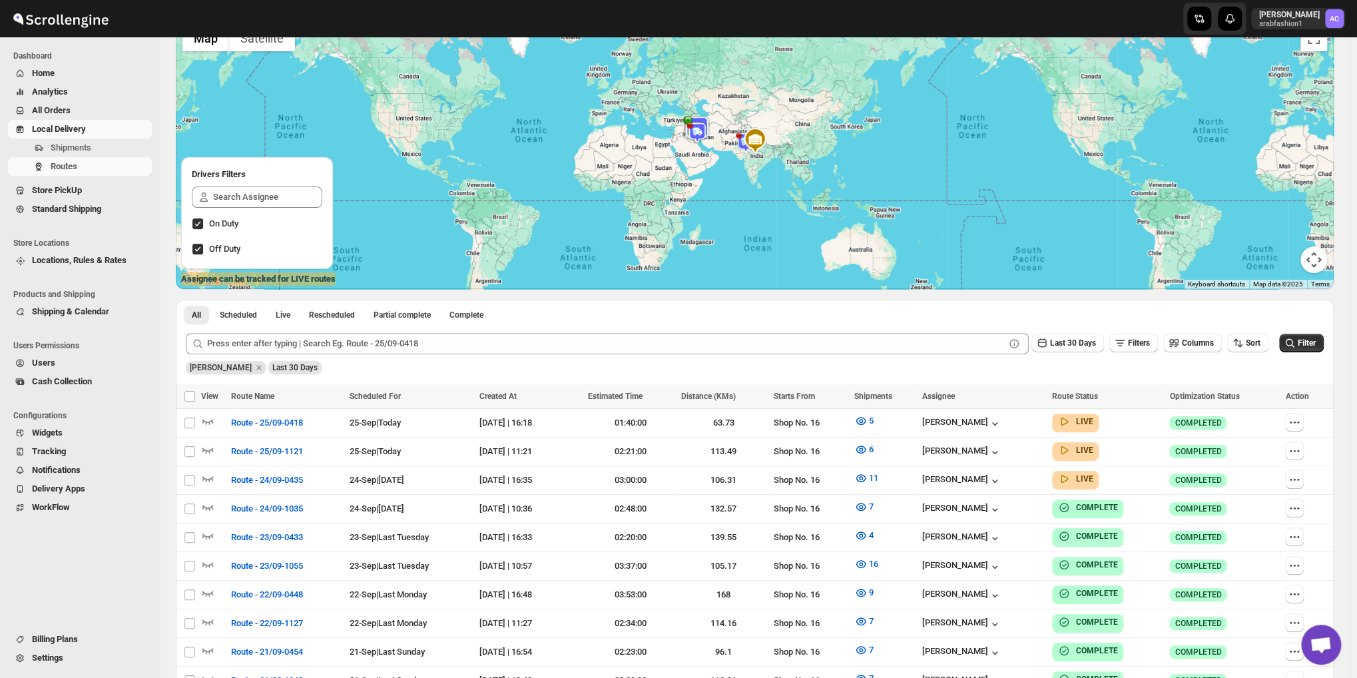
checkbox input "false"
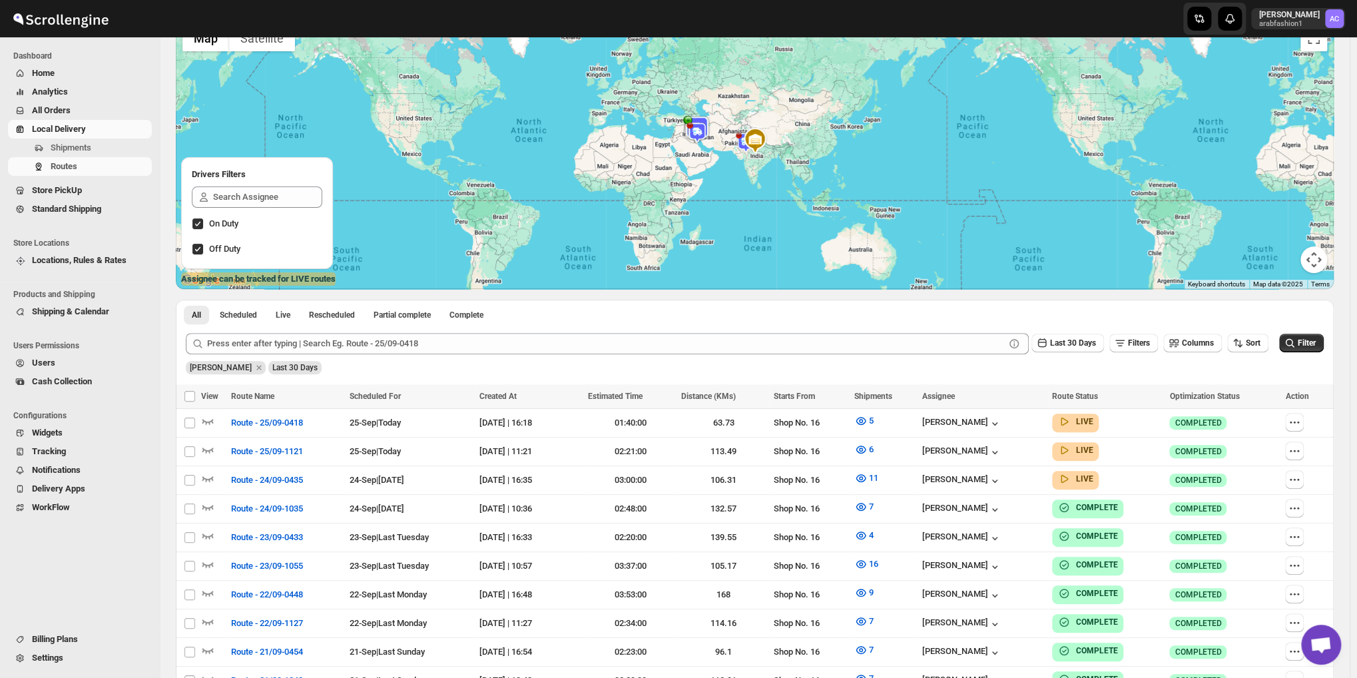
checkbox input "false"
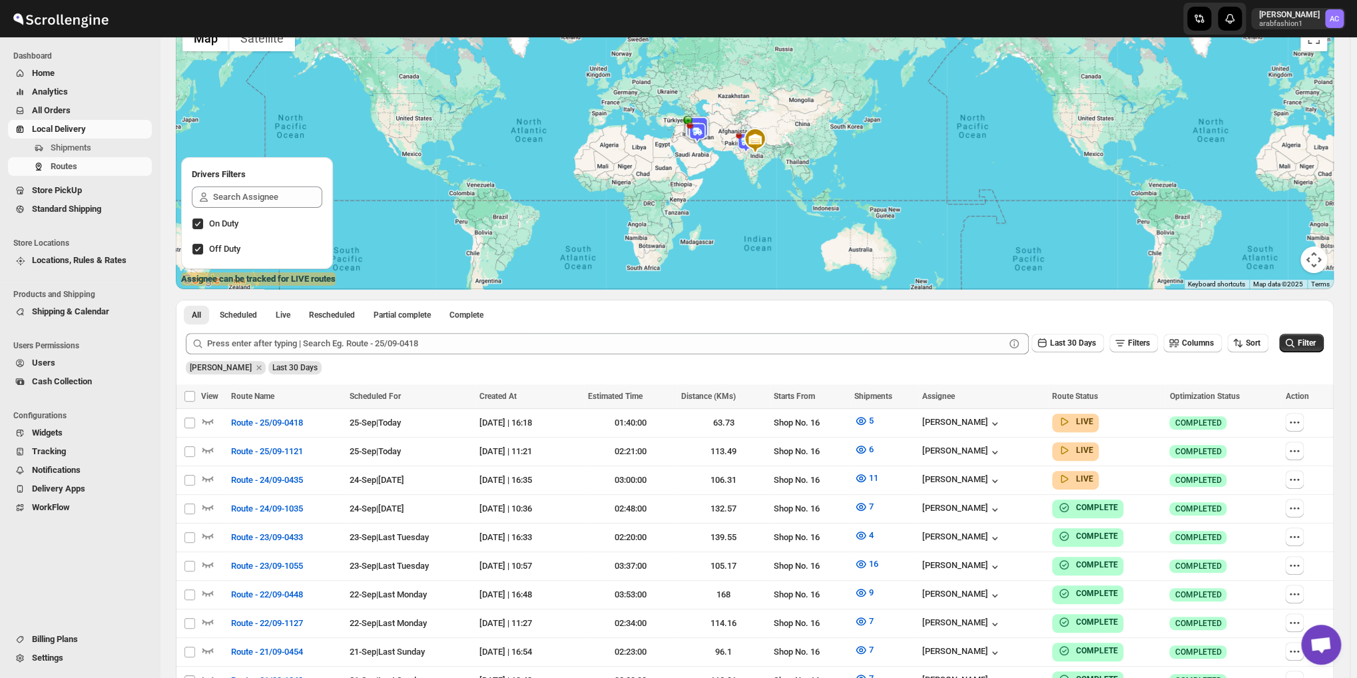
checkbox input "false"
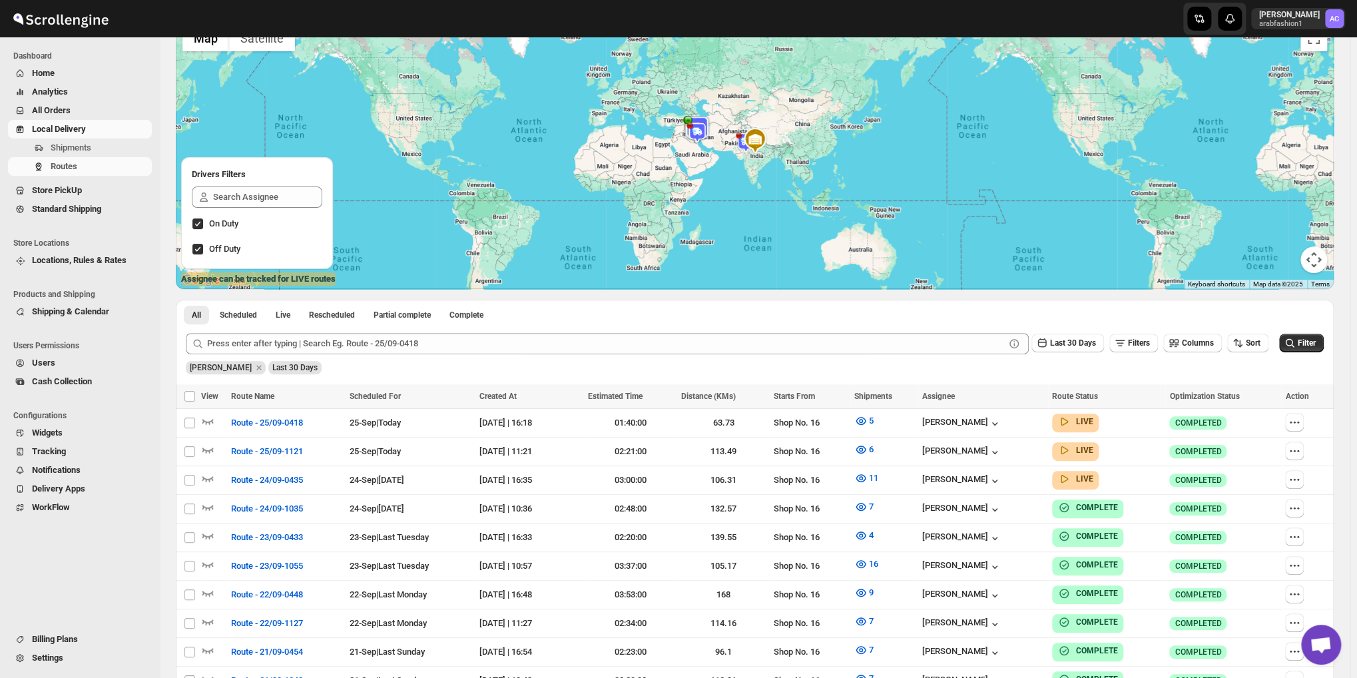
checkbox input "false"
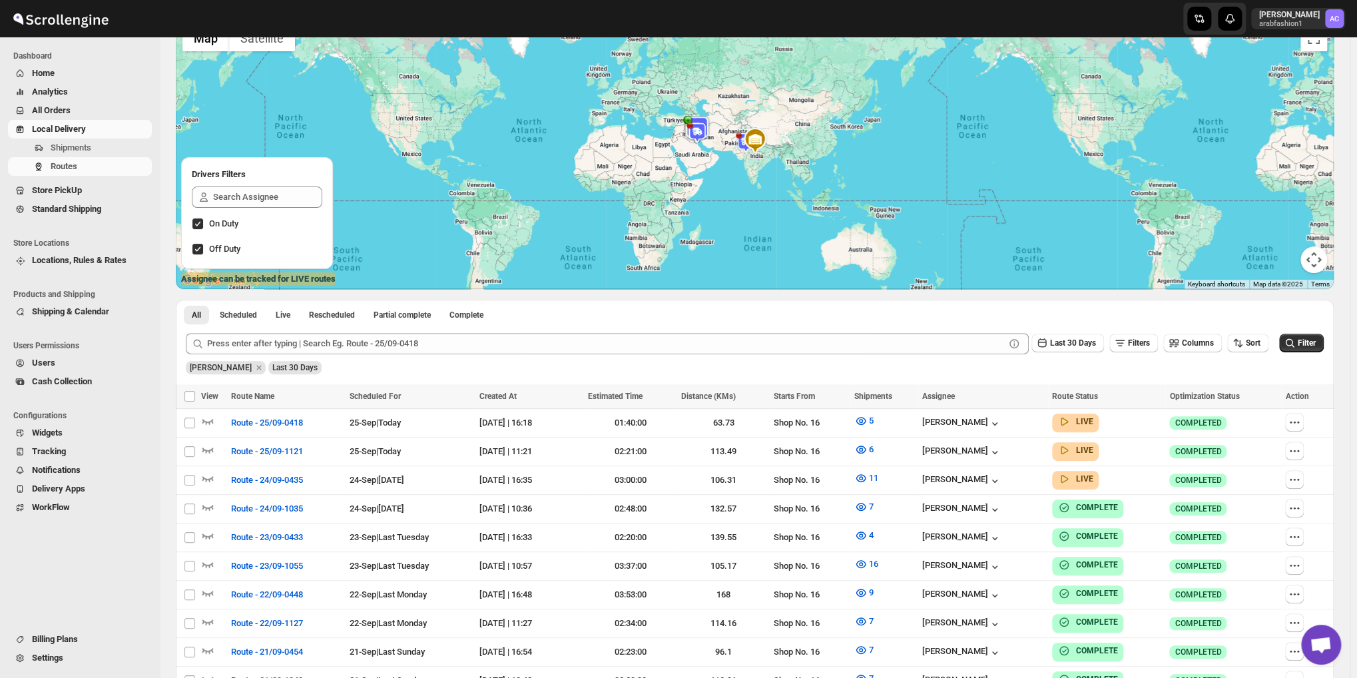
checkbox input "false"
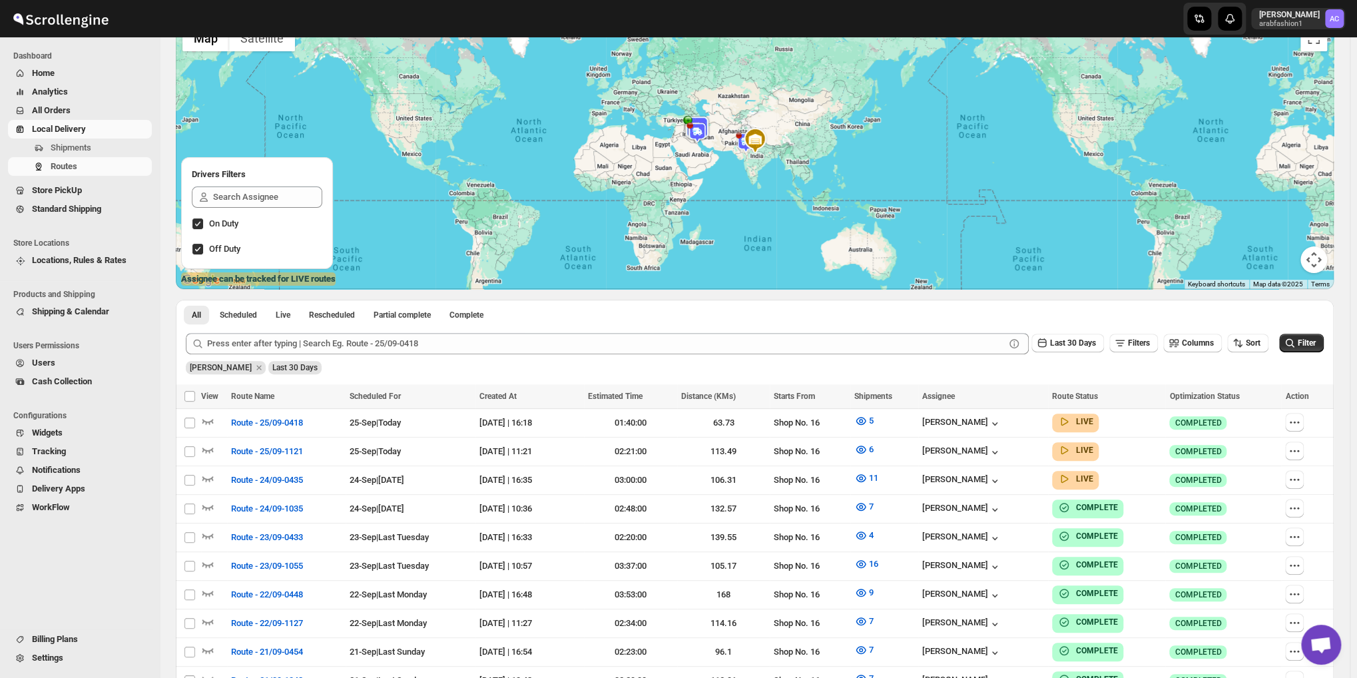
checkbox input "false"
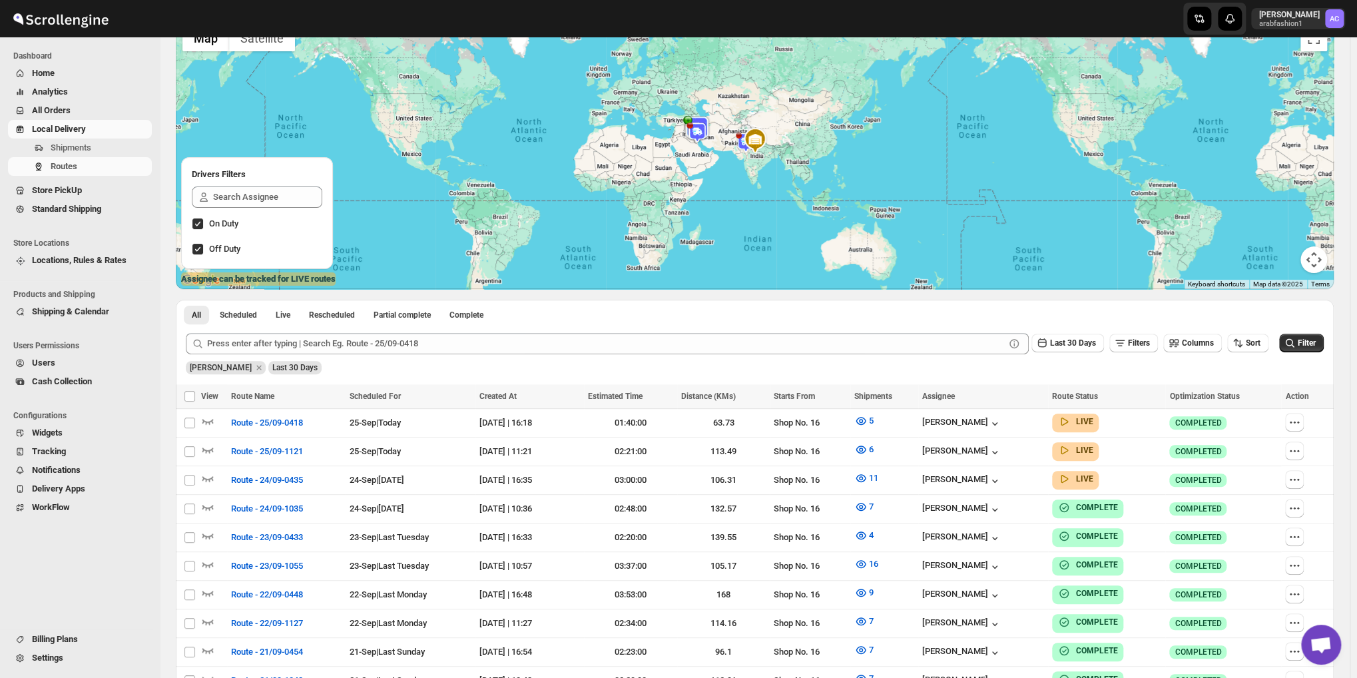
checkbox input "false"
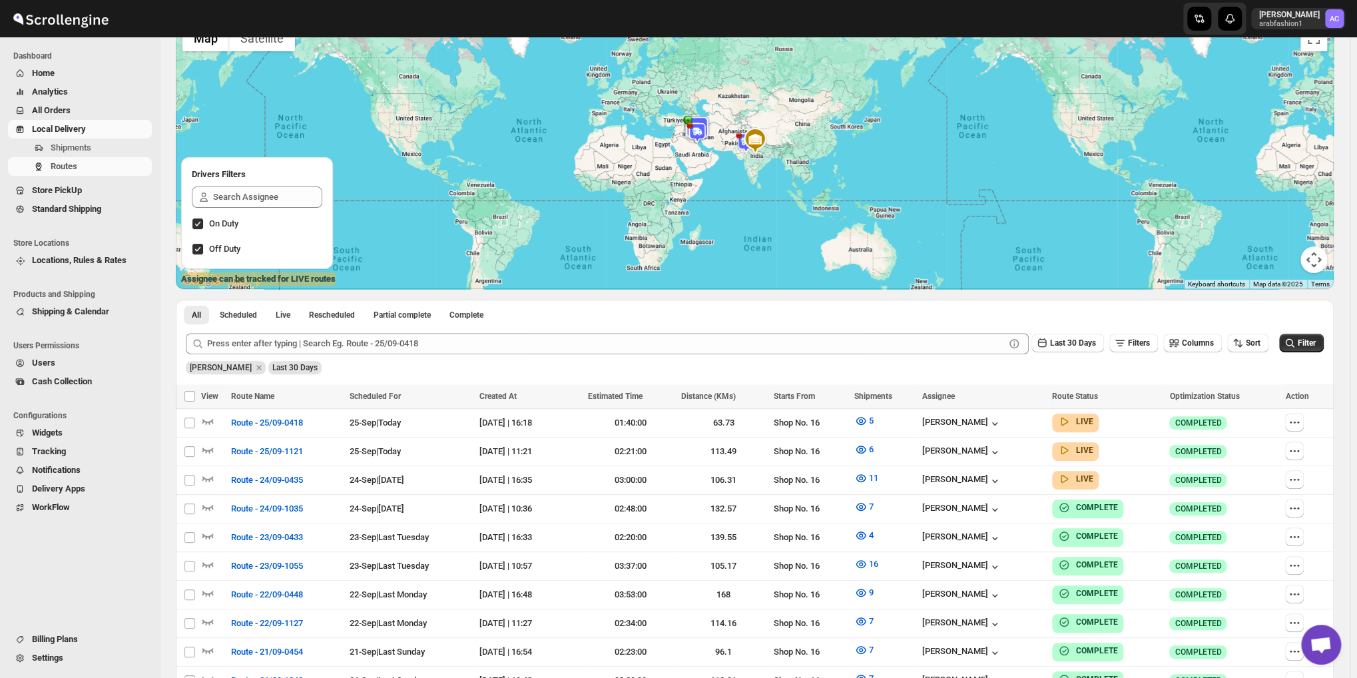
checkbox input "false"
